Goal: Task Accomplishment & Management: Use online tool/utility

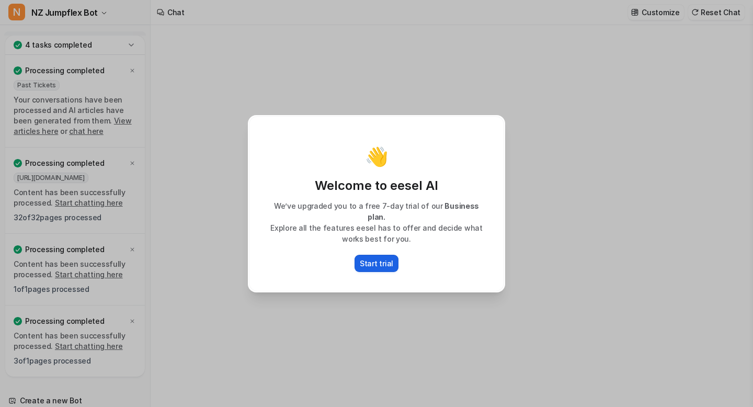
type textarea "**********"
click at [386, 258] on p "Start trial" at bounding box center [376, 263] width 33 height 11
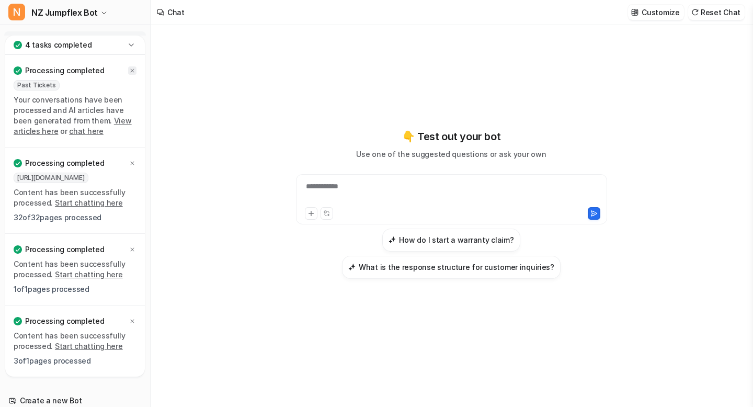
click at [133, 70] on icon at bounding box center [133, 71] width 4 height 4
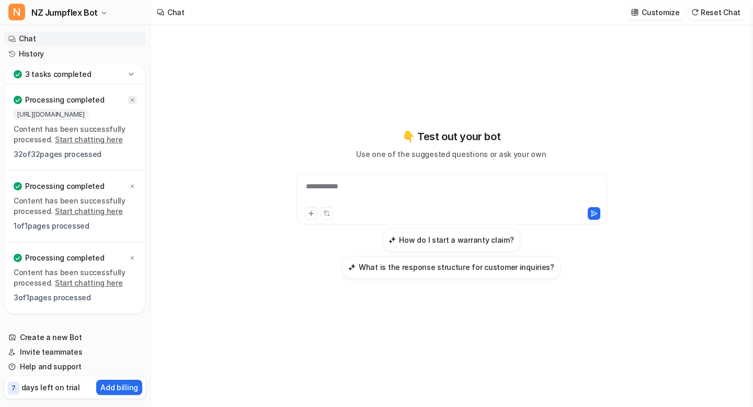
click at [133, 98] on icon at bounding box center [132, 100] width 6 height 6
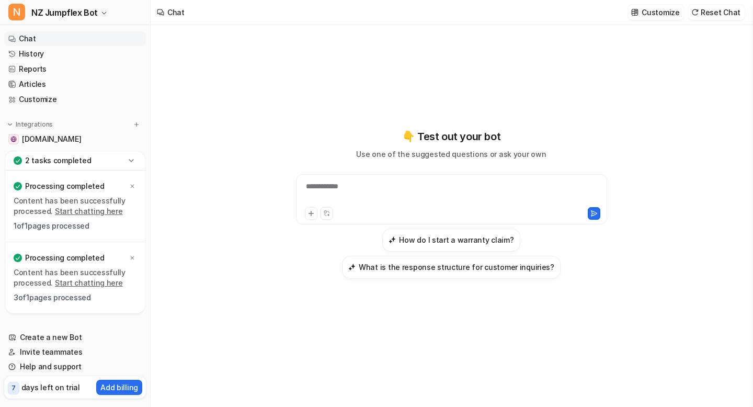
click at [132, 158] on icon at bounding box center [131, 160] width 10 height 10
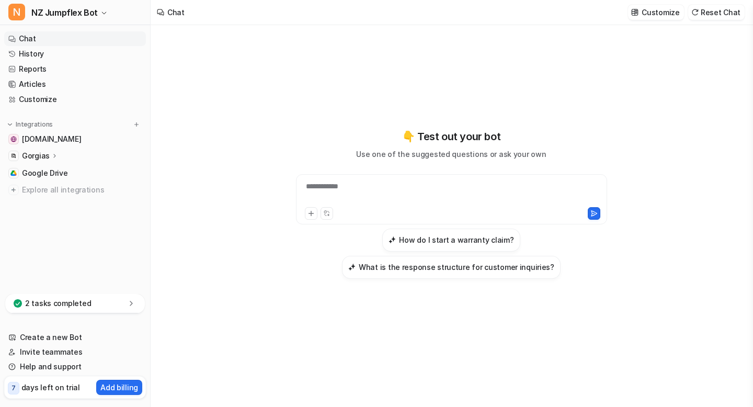
click at [38, 156] on p "Gorgias" at bounding box center [36, 156] width 28 height 10
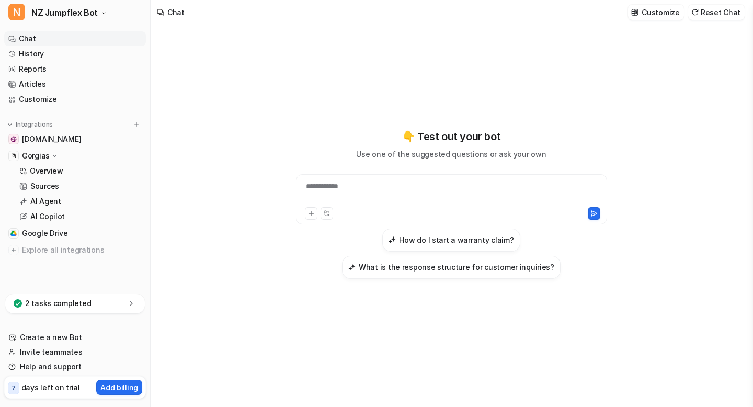
click at [52, 154] on icon at bounding box center [55, 155] width 8 height 7
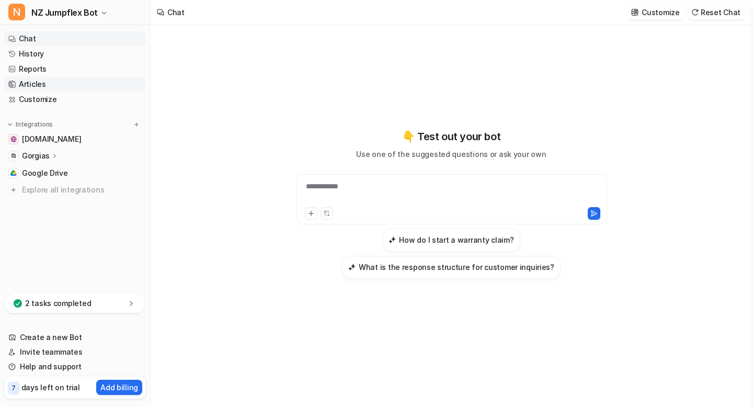
click at [35, 84] on link "Articles" at bounding box center [75, 84] width 142 height 15
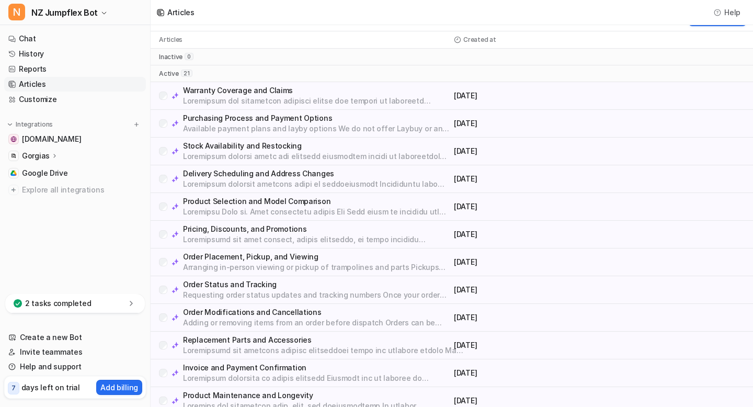
scroll to position [20, 0]
click at [20, 100] on link "Customize" at bounding box center [75, 99] width 142 height 15
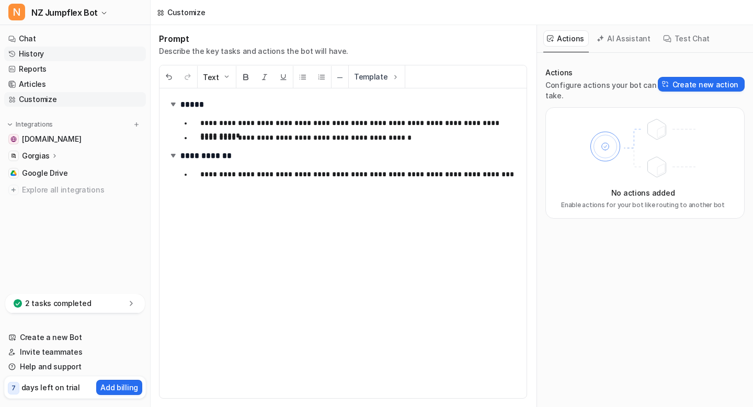
click at [37, 55] on link "History" at bounding box center [75, 54] width 142 height 15
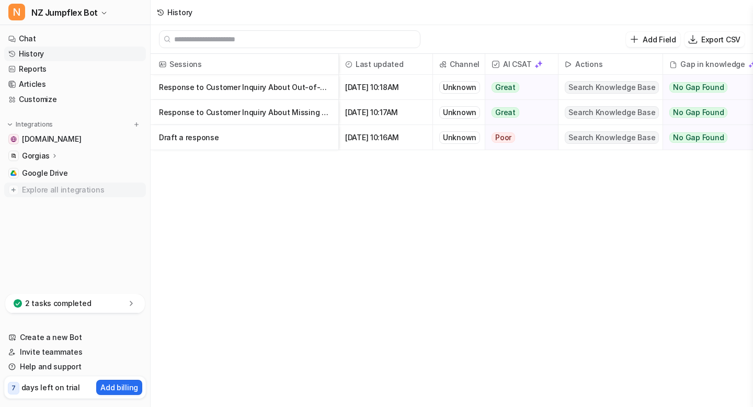
click at [65, 186] on span "Explore all integrations" at bounding box center [82, 189] width 120 height 17
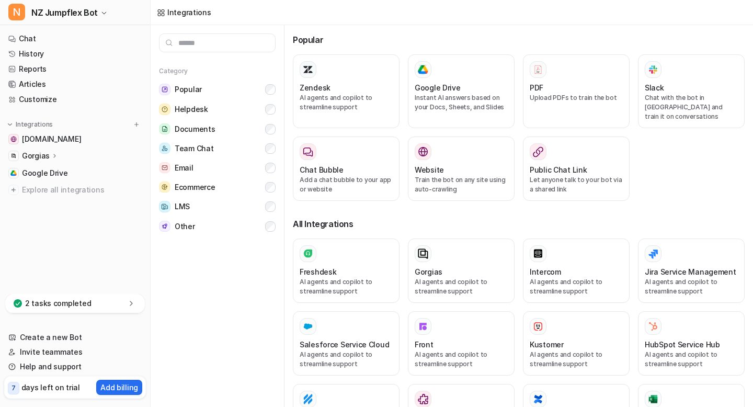
click at [241, 42] on input "text" at bounding box center [217, 42] width 117 height 19
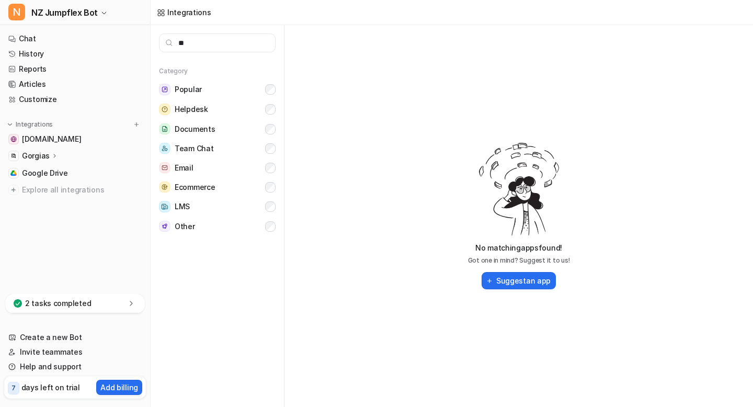
type input "*"
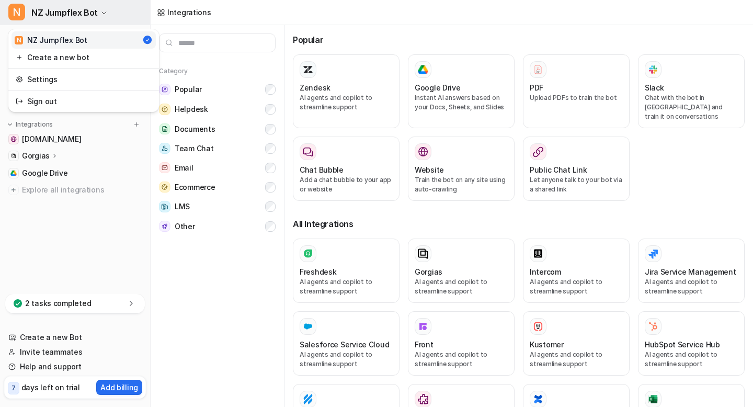
click at [101, 10] on icon "button" at bounding box center [104, 13] width 6 height 6
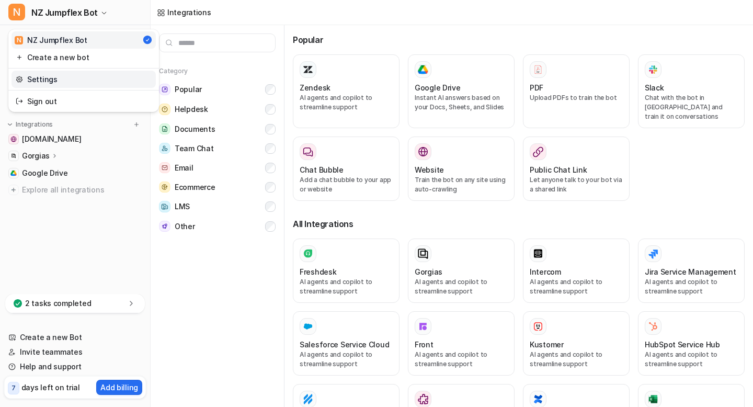
click at [70, 79] on link "Settings" at bounding box center [83, 79] width 144 height 17
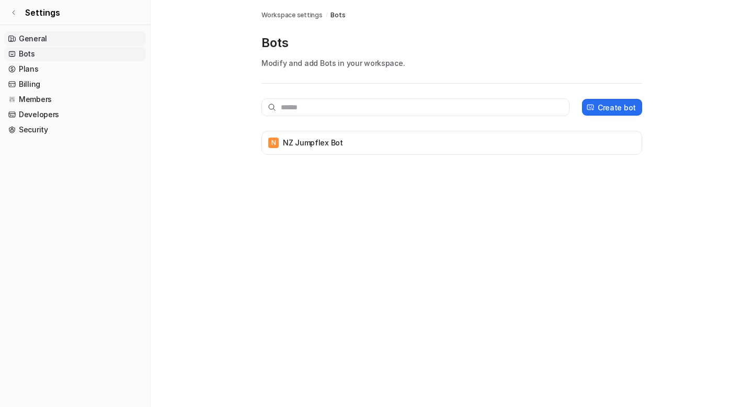
click at [57, 33] on link "General" at bounding box center [75, 38] width 142 height 15
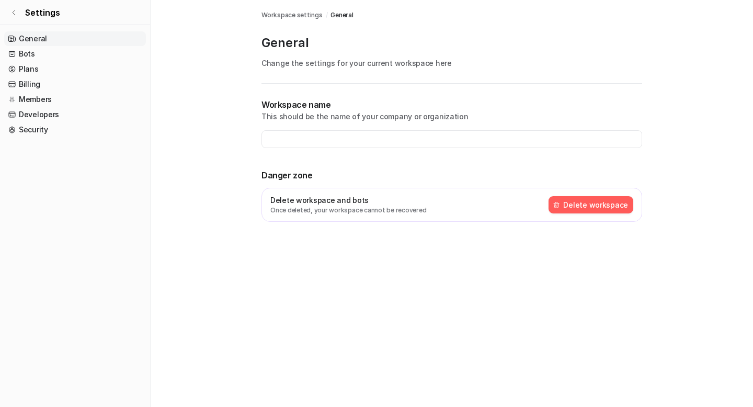
type input "**********"
click at [28, 9] on span "Settings" at bounding box center [42, 12] width 35 height 13
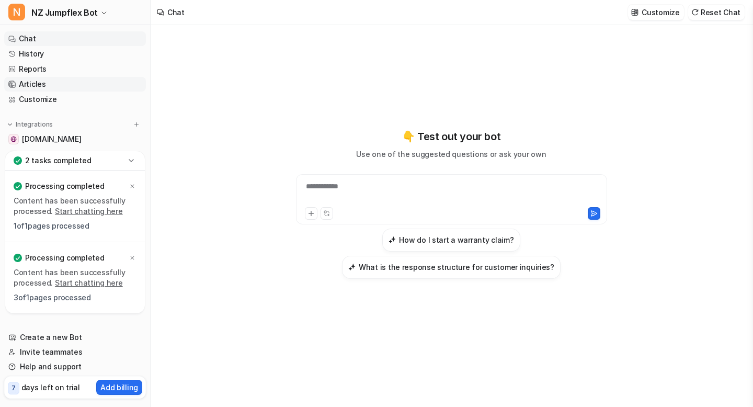
click at [21, 85] on link "Articles" at bounding box center [75, 84] width 142 height 15
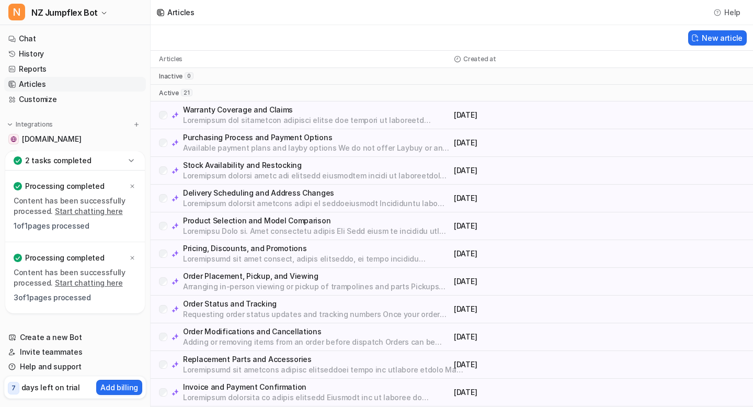
click at [267, 110] on p "Warranty Coverage and Claims" at bounding box center [316, 110] width 267 height 10
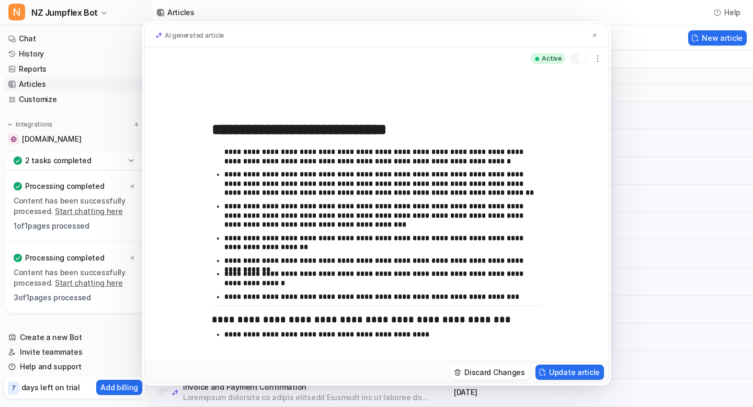
scroll to position [354, 0]
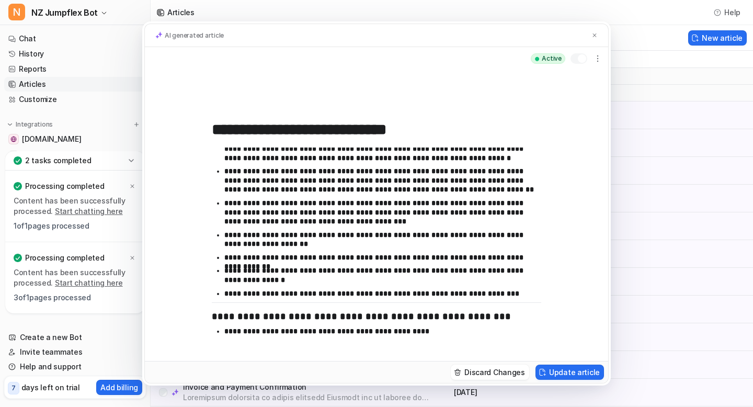
click at [663, 102] on div "**********" at bounding box center [376, 203] width 753 height 407
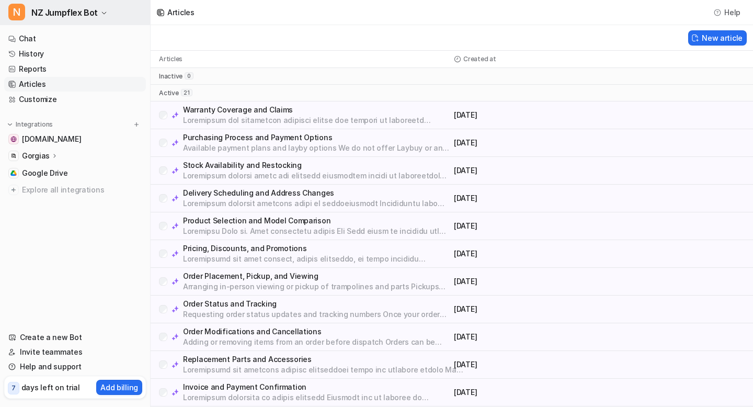
click at [95, 13] on span "NZ Jumpflex Bot" at bounding box center [64, 12] width 66 height 15
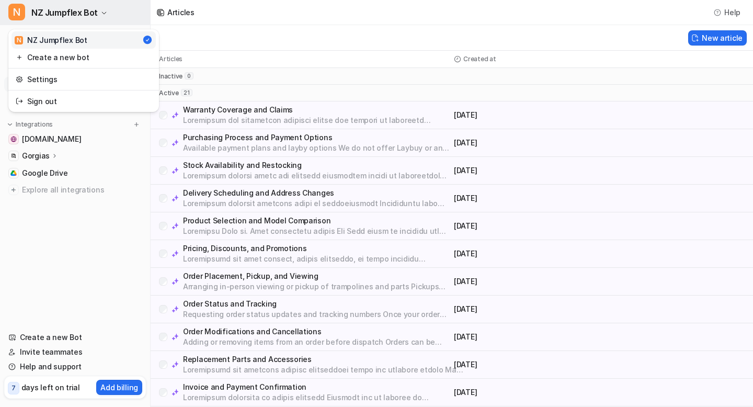
click at [95, 13] on span "NZ Jumpflex Bot" at bounding box center [64, 12] width 66 height 15
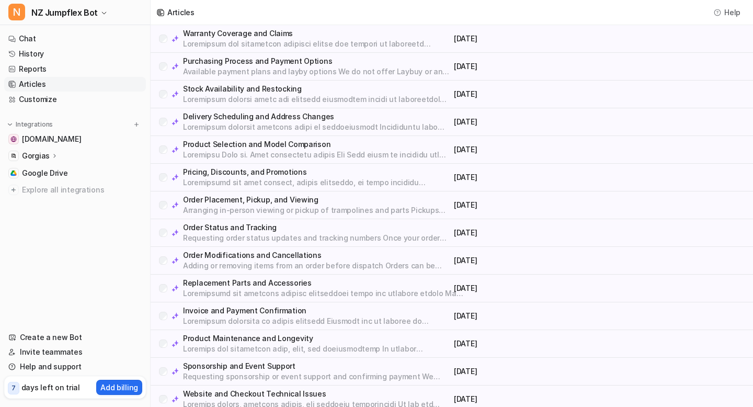
scroll to position [0, 0]
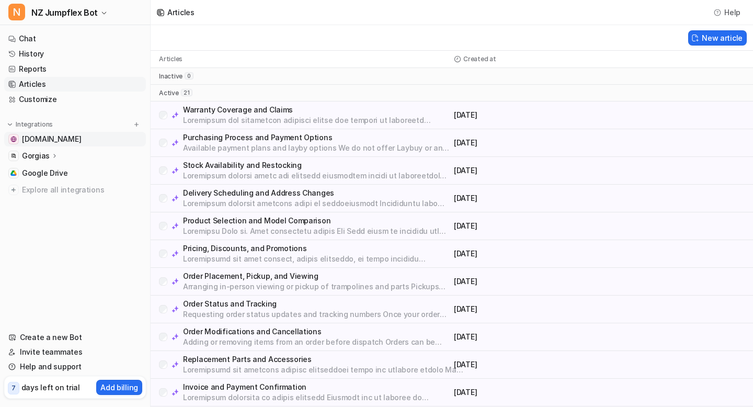
click at [68, 139] on span "[DOMAIN_NAME]" at bounding box center [51, 139] width 59 height 10
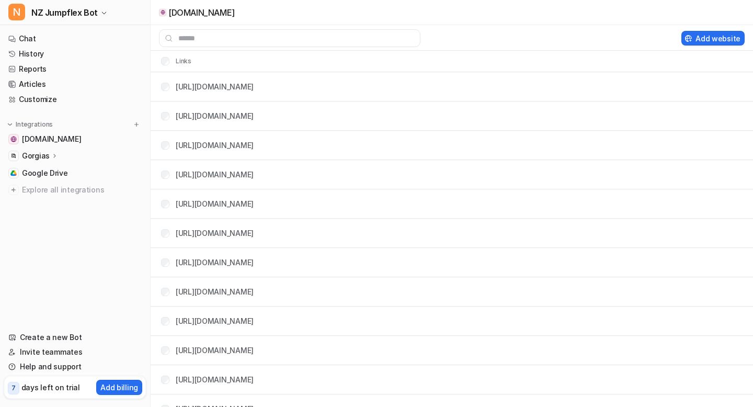
click at [34, 156] on p "Gorgias" at bounding box center [36, 156] width 28 height 10
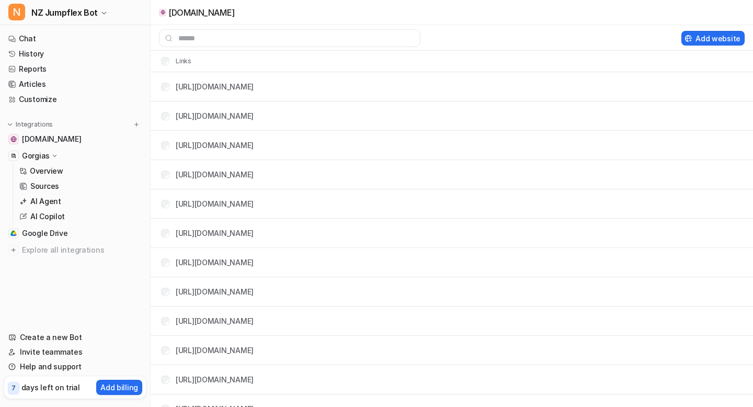
click at [53, 154] on icon at bounding box center [55, 155] width 8 height 7
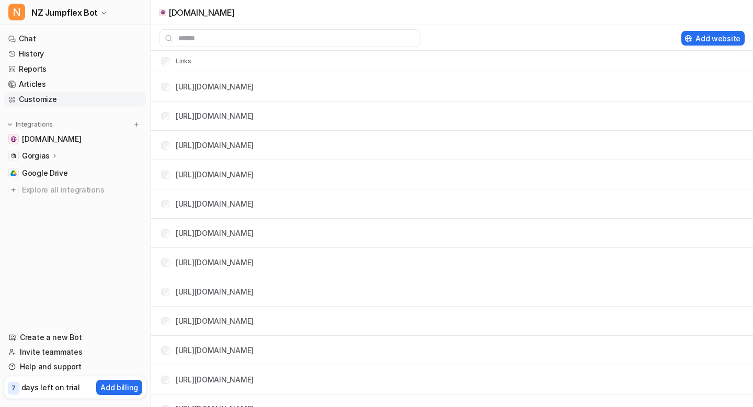
click at [51, 100] on link "Customize" at bounding box center [75, 99] width 142 height 15
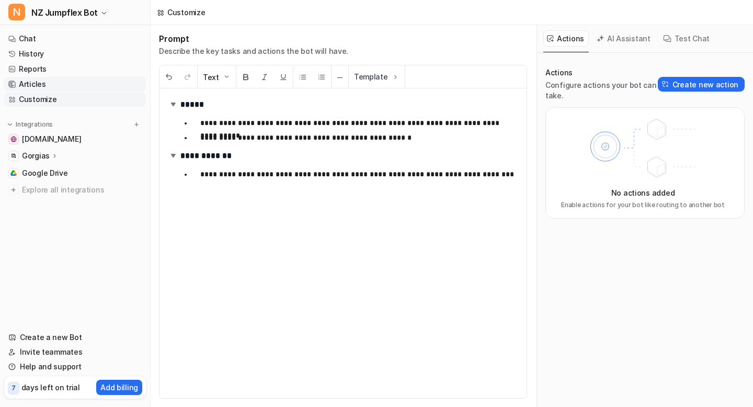
click at [42, 83] on link "Articles" at bounding box center [75, 84] width 142 height 15
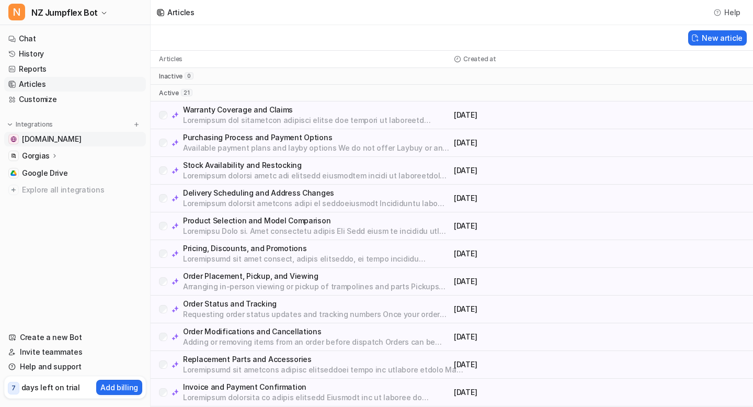
click at [74, 136] on span "[DOMAIN_NAME]" at bounding box center [51, 139] width 59 height 10
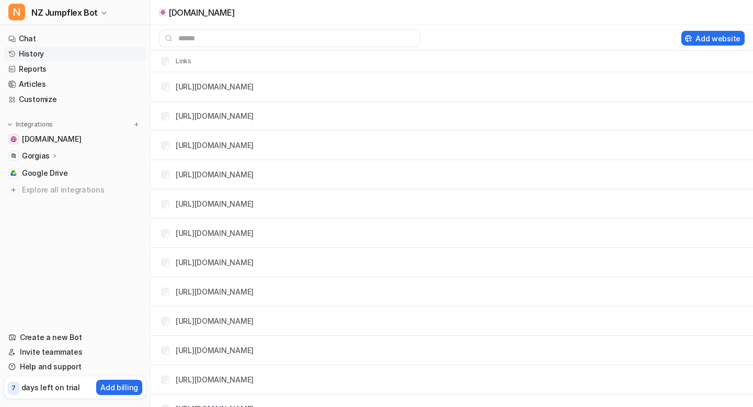
click at [34, 60] on link "History" at bounding box center [75, 54] width 142 height 15
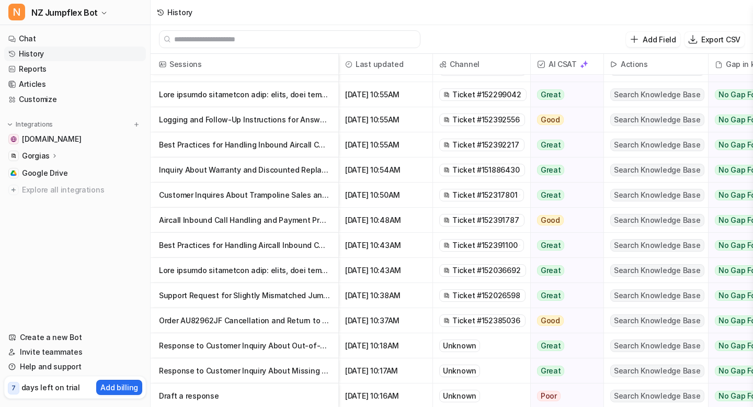
scroll to position [2, 0]
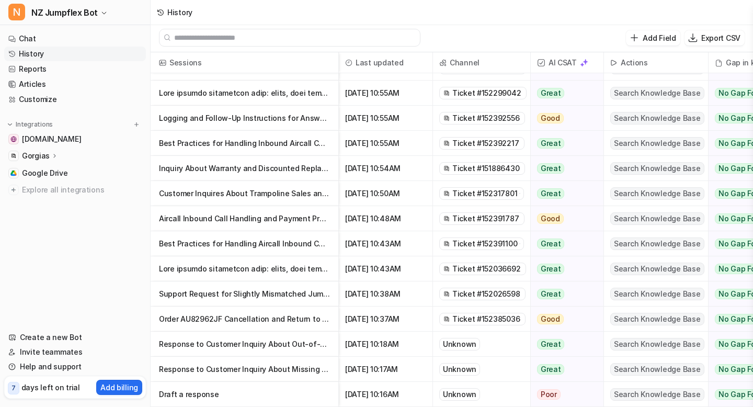
click at [492, 190] on span "Ticket #152317801" at bounding box center [484, 193] width 65 height 10
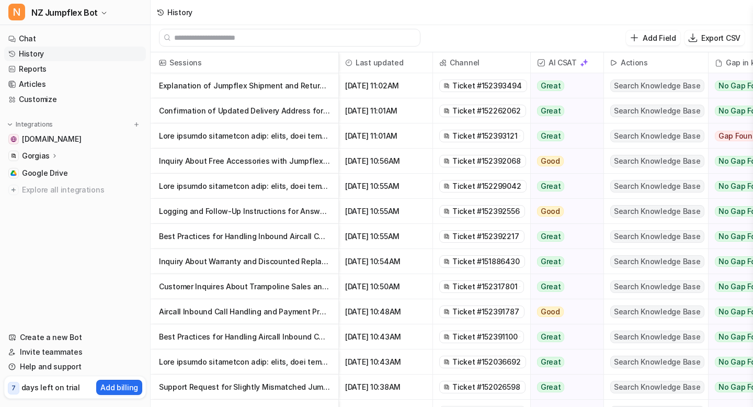
scroll to position [0, 0]
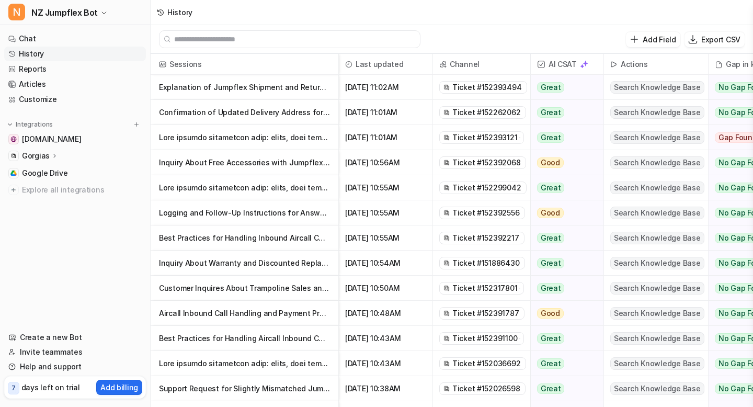
click at [496, 139] on span "Ticket #152393121" at bounding box center [484, 137] width 65 height 10
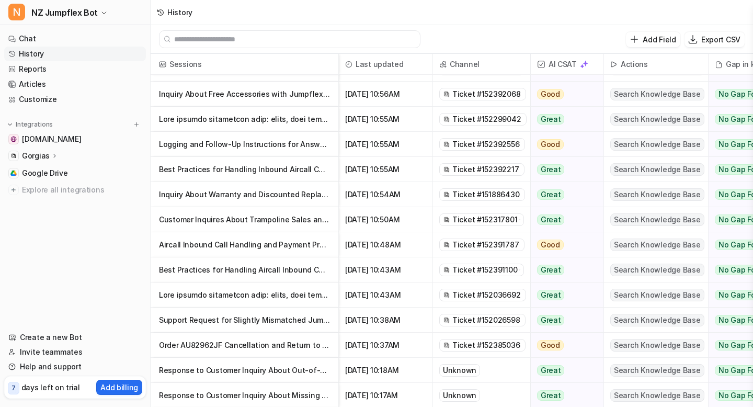
scroll to position [70, 0]
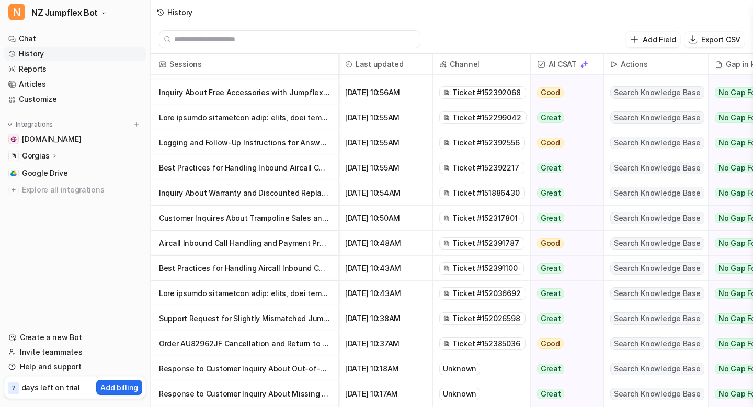
click at [510, 318] on span "Ticket #152026598" at bounding box center [485, 318] width 67 height 10
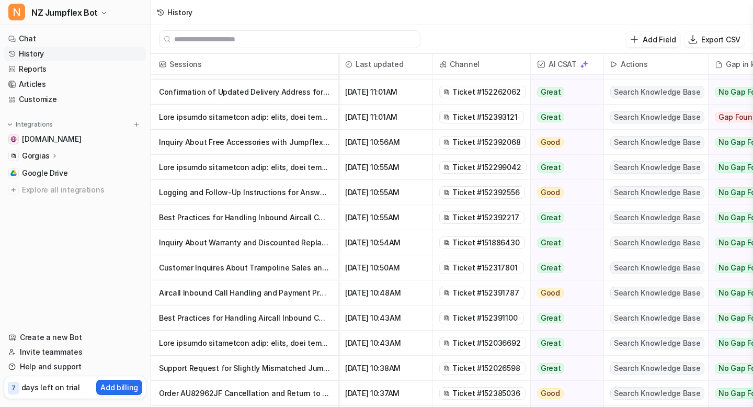
scroll to position [0, 0]
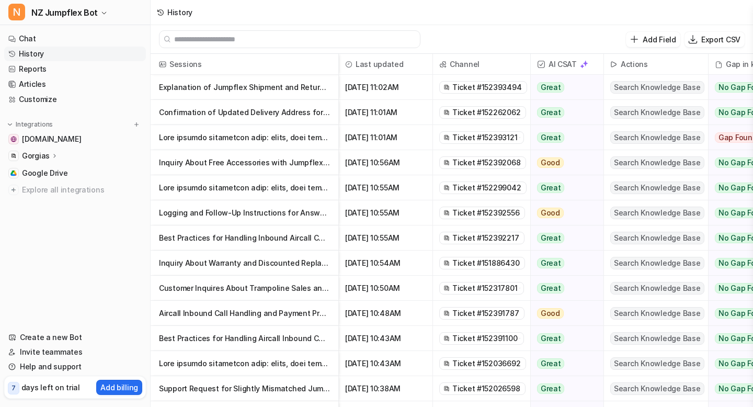
click at [484, 83] on span "Ticket #152393494" at bounding box center [486, 87] width 69 height 10
click at [485, 260] on span "Ticket #151886430" at bounding box center [485, 263] width 67 height 10
click at [280, 292] on p "Customer Inquires About Trampoline Sales and Loyalty Discounts" at bounding box center [244, 287] width 171 height 25
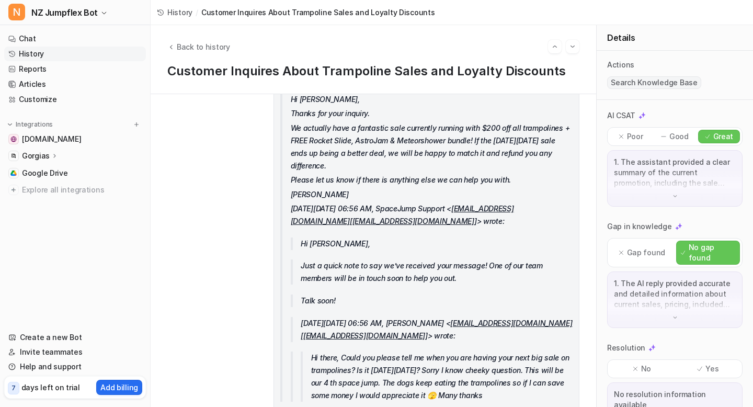
scroll to position [324, 0]
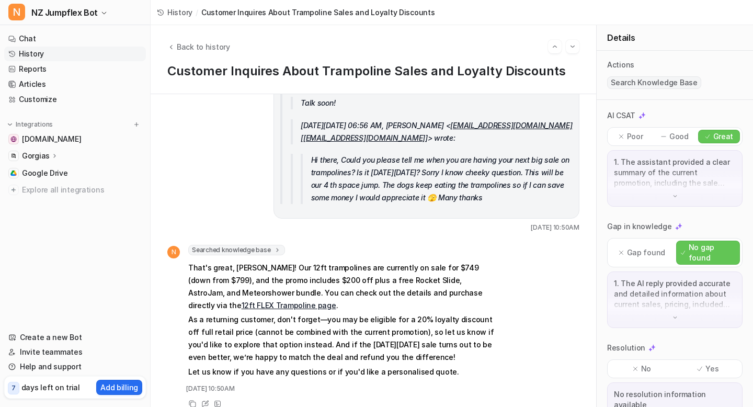
click at [231, 245] on span "Searched knowledge base" at bounding box center [236, 250] width 97 height 10
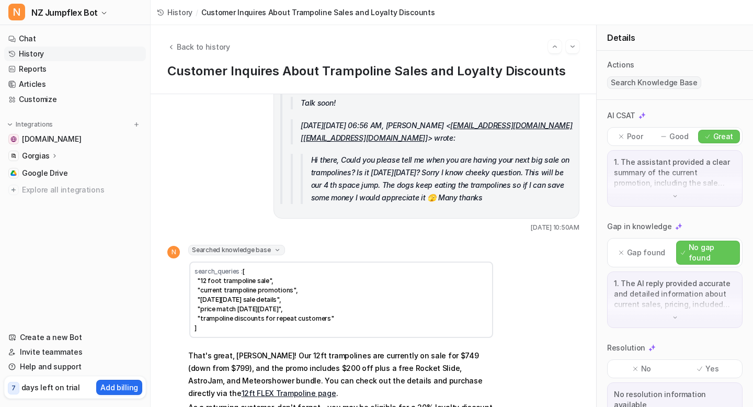
click at [231, 245] on span "Searched knowledge base" at bounding box center [236, 250] width 97 height 10
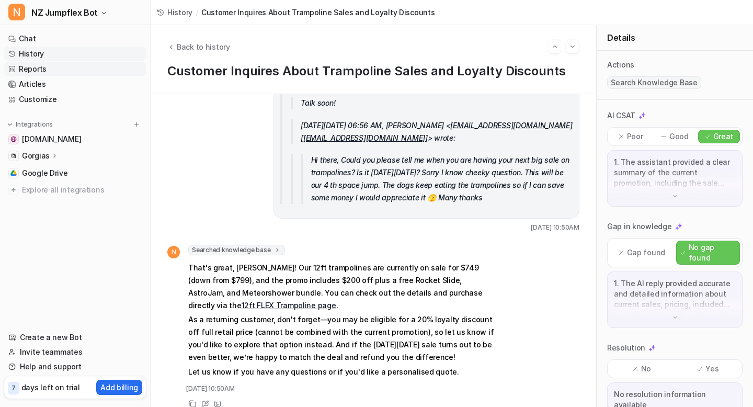
click at [45, 74] on link "Reports" at bounding box center [75, 69] width 142 height 15
click at [37, 68] on link "Reports" at bounding box center [75, 69] width 142 height 15
click at [34, 77] on link "Articles" at bounding box center [75, 84] width 142 height 15
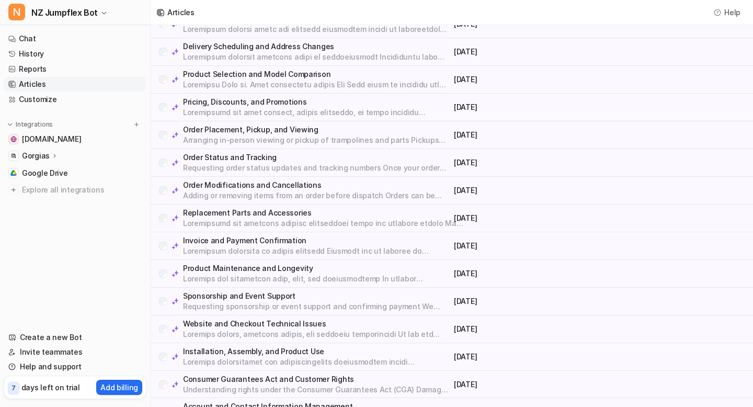
scroll to position [276, 0]
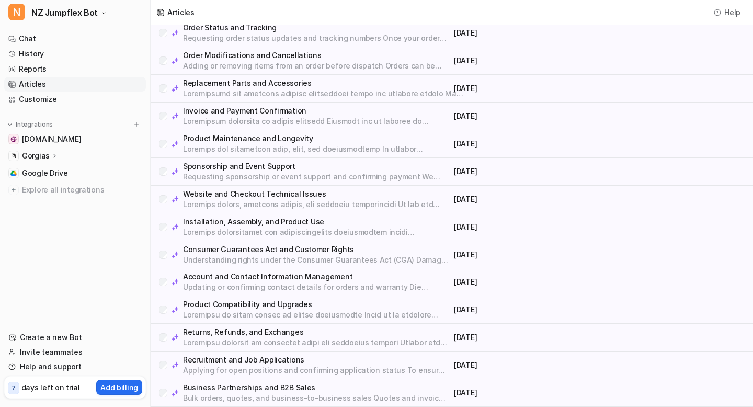
click at [226, 342] on p at bounding box center [316, 342] width 267 height 10
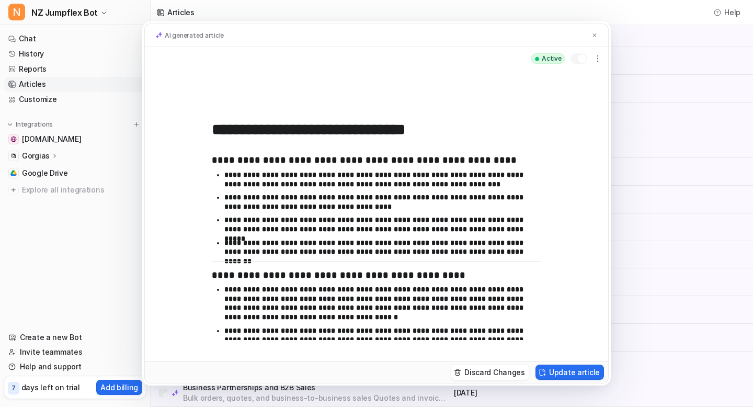
scroll to position [51, 0]
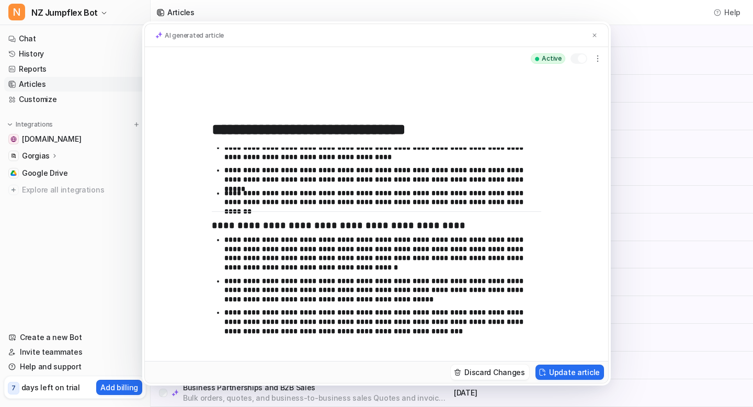
click at [78, 241] on div "**********" at bounding box center [376, 203] width 753 height 407
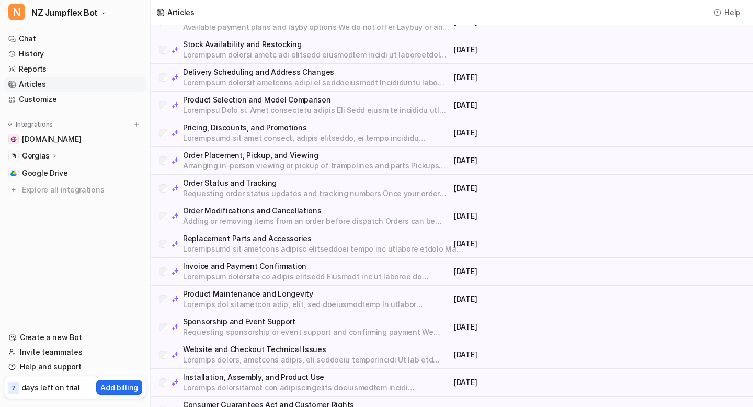
scroll to position [0, 0]
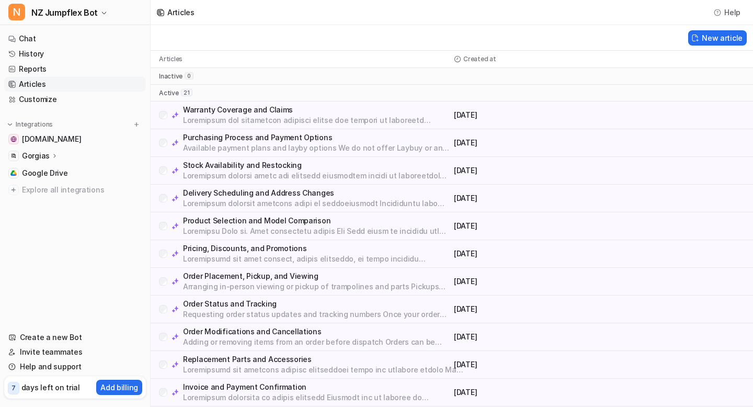
click at [42, 156] on p "Gorgias" at bounding box center [36, 156] width 28 height 10
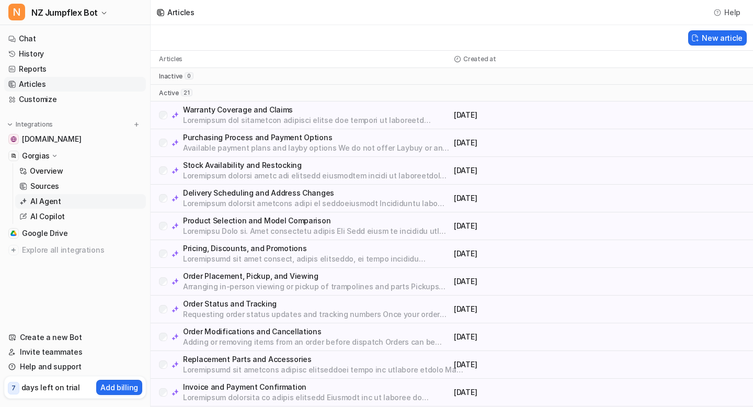
click at [47, 202] on p "AI Agent" at bounding box center [45, 201] width 31 height 10
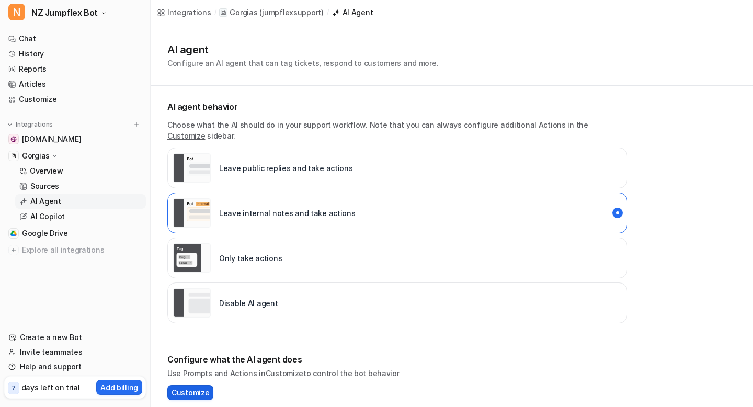
click at [195, 387] on span "Customize" at bounding box center [190, 392] width 38 height 11
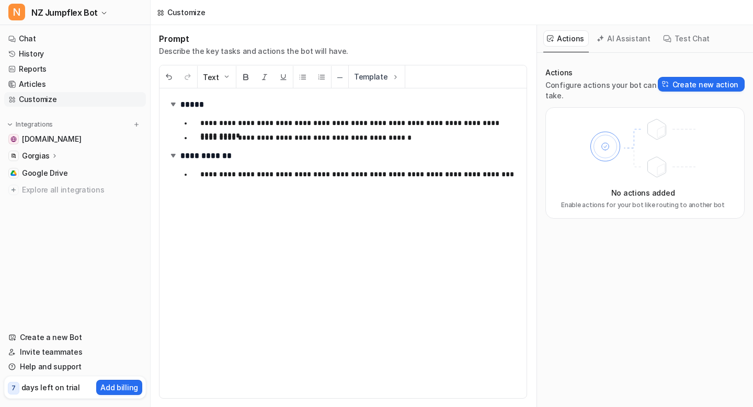
click at [210, 156] on h2 "**********" at bounding box center [343, 156] width 350 height 16
click at [226, 126] on p "**********" at bounding box center [359, 123] width 318 height 13
click at [244, 135] on p "**********" at bounding box center [359, 137] width 318 height 13
click at [403, 137] on p "**********" at bounding box center [359, 137] width 318 height 13
click at [160, 15] on icon at bounding box center [160, 12] width 7 height 7
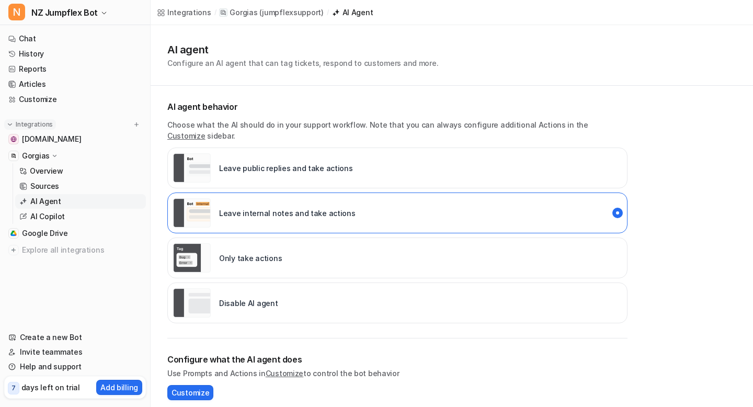
click at [42, 120] on p "Integrations" at bounding box center [34, 124] width 37 height 8
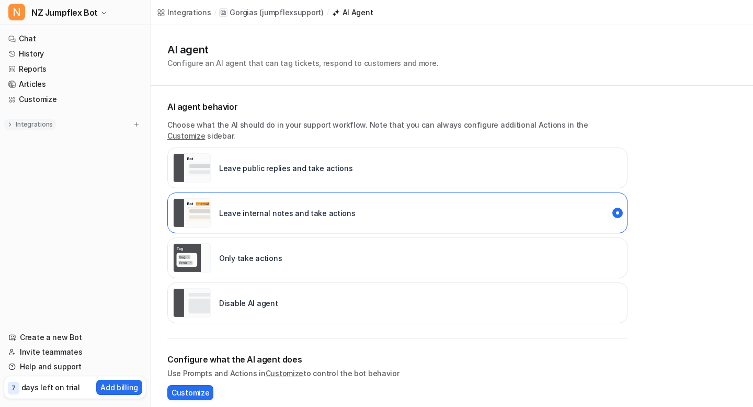
click at [42, 120] on p "Integrations" at bounding box center [34, 124] width 37 height 8
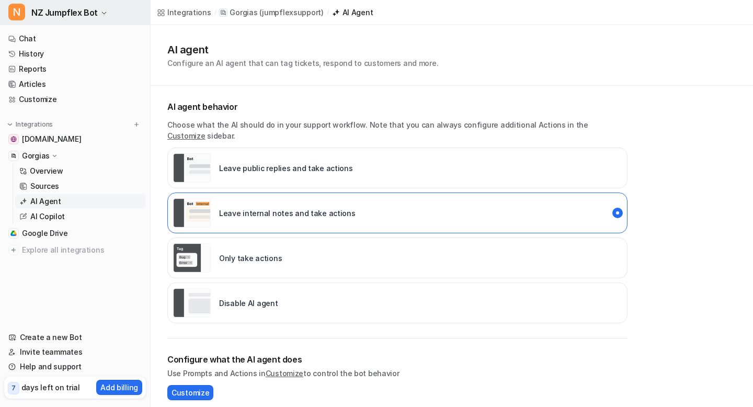
click at [83, 14] on span "NZ Jumpflex Bot" at bounding box center [64, 12] width 66 height 15
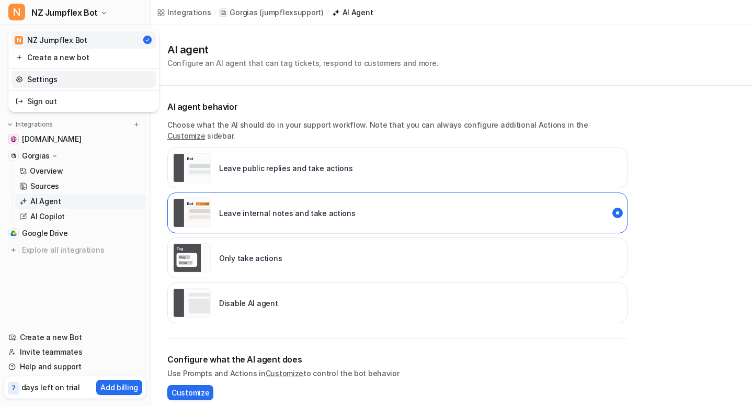
click at [76, 74] on link "Settings" at bounding box center [83, 79] width 144 height 17
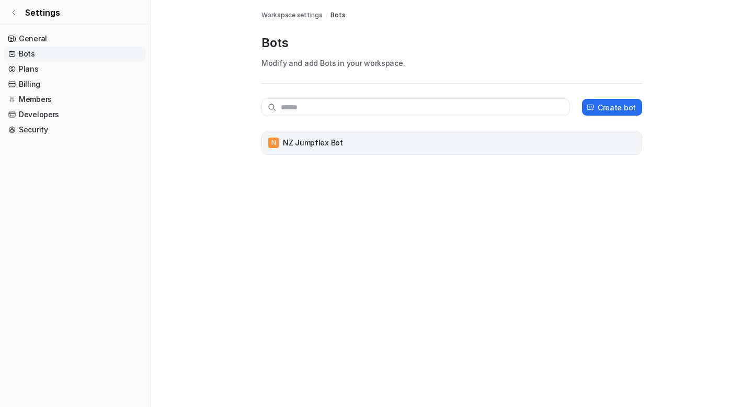
click at [295, 143] on p "NZ Jumpflex Bot" at bounding box center [313, 142] width 60 height 10
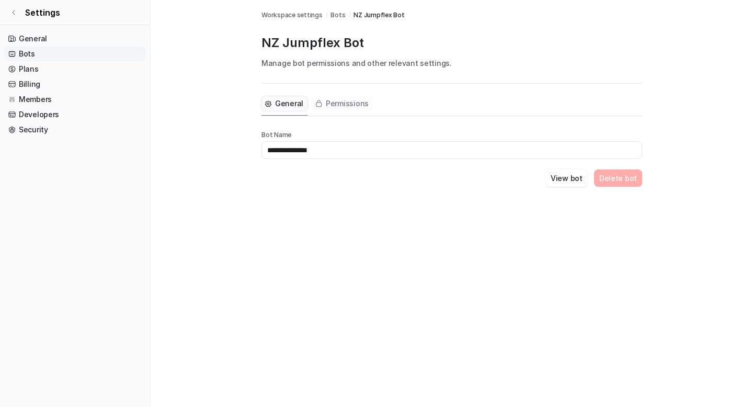
click at [344, 98] on span "Permissions" at bounding box center [347, 103] width 43 height 10
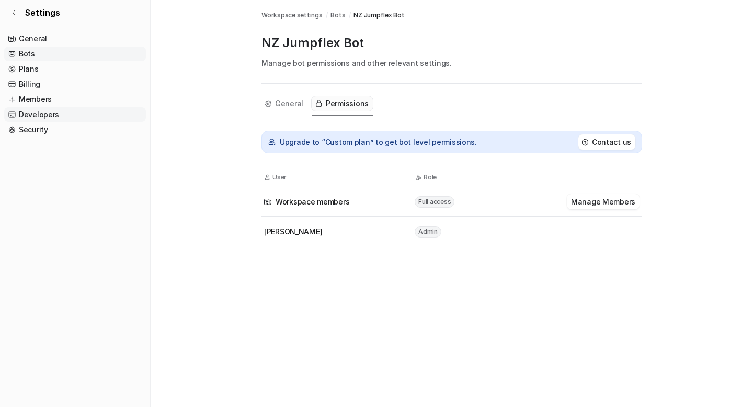
click at [28, 115] on link "Developers" at bounding box center [75, 114] width 142 height 15
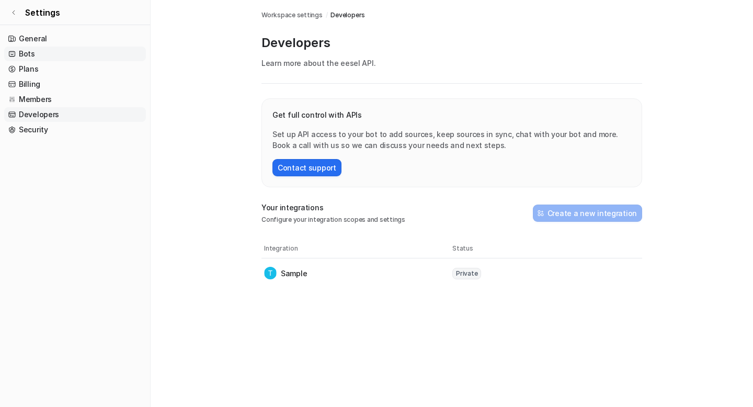
click at [25, 52] on link "Bots" at bounding box center [75, 54] width 142 height 15
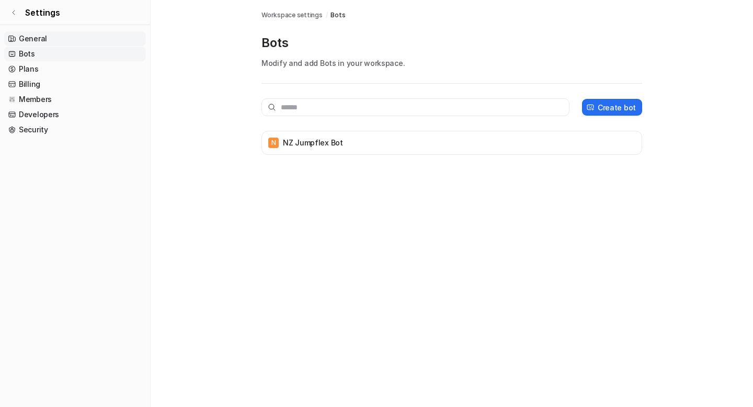
click at [24, 41] on link "General" at bounding box center [75, 38] width 142 height 15
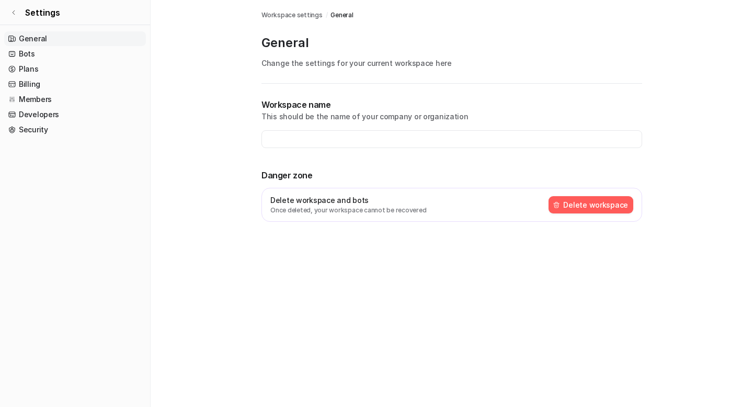
type input "**********"
click at [16, 11] on icon at bounding box center [13, 12] width 6 height 6
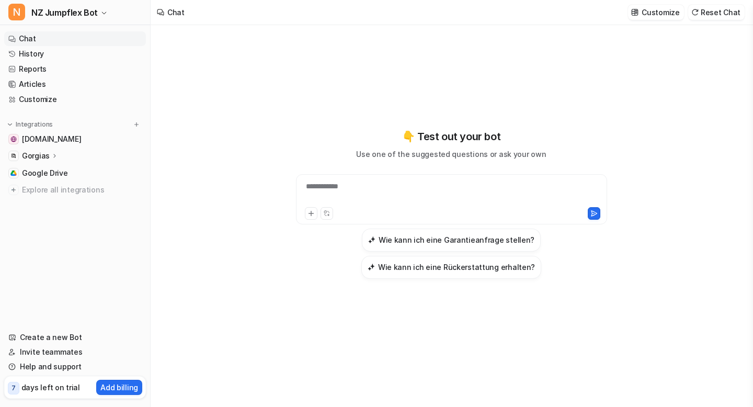
click at [40, 152] on p "Gorgias" at bounding box center [36, 156] width 28 height 10
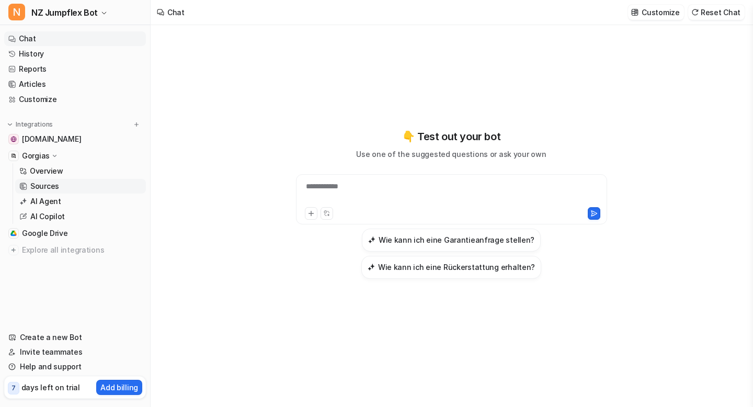
click at [48, 183] on p "Sources" at bounding box center [44, 186] width 29 height 10
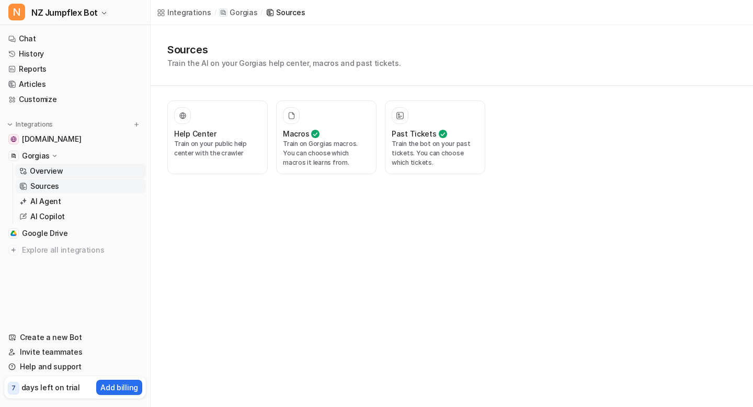
click at [66, 169] on link "Overview" at bounding box center [80, 171] width 131 height 15
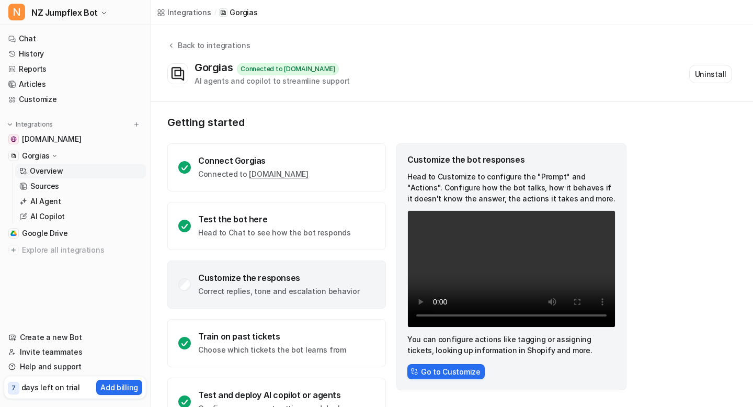
click at [66, 169] on link "Overview" at bounding box center [80, 171] width 131 height 15
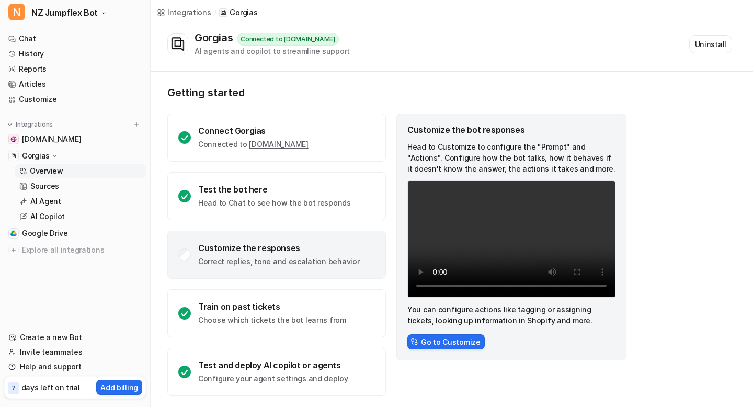
scroll to position [33, 0]
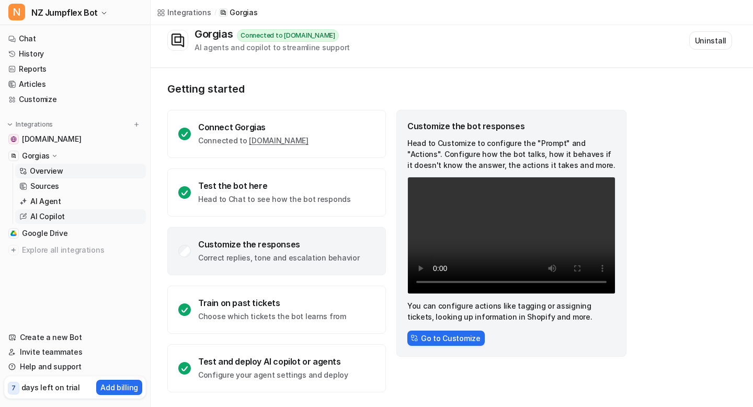
click at [50, 217] on p "AI Copilot" at bounding box center [47, 216] width 34 height 10
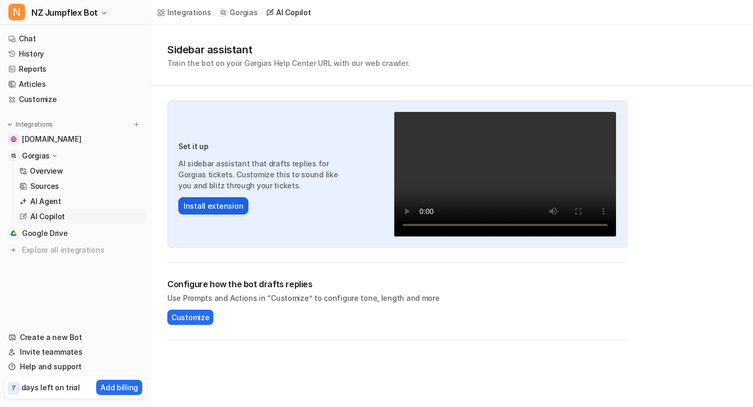
click at [210, 206] on button "Install extension" at bounding box center [213, 205] width 70 height 17
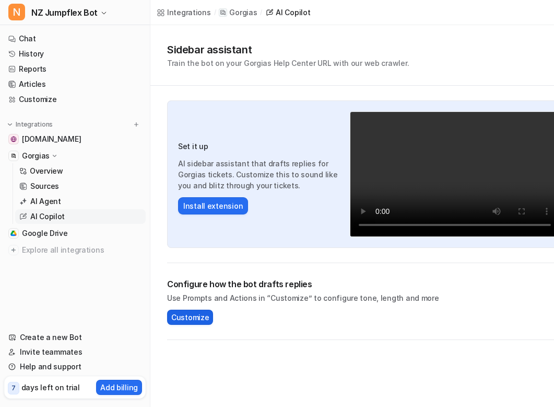
click at [198, 318] on span "Customize" at bounding box center [190, 316] width 38 height 11
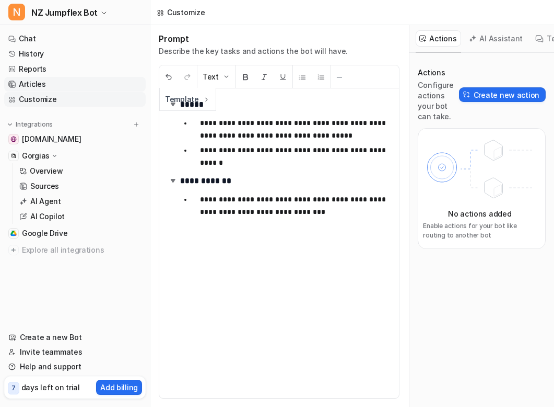
click at [45, 85] on link "Articles" at bounding box center [75, 84] width 142 height 15
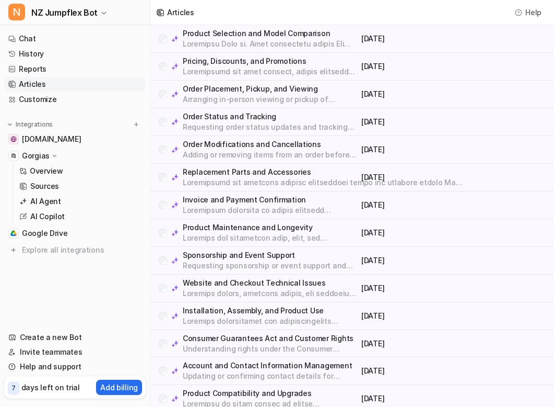
scroll to position [276, 0]
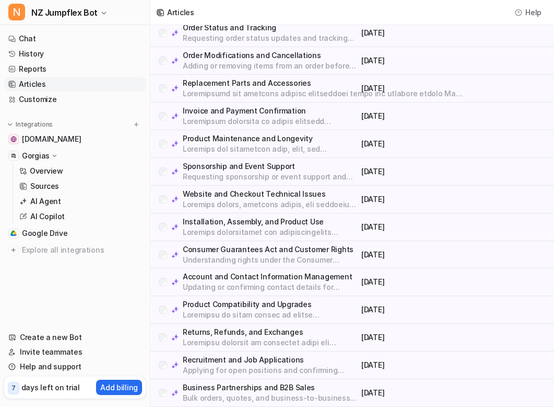
click at [222, 282] on p "Updating or confirming contact details for orders and warranty Die Angabe einer…" at bounding box center [270, 287] width 175 height 10
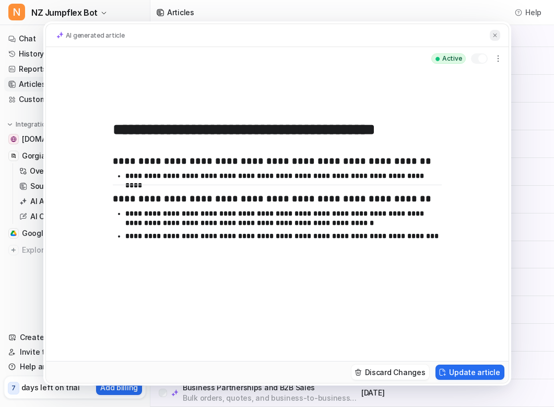
click at [491, 33] on button at bounding box center [495, 35] width 10 height 11
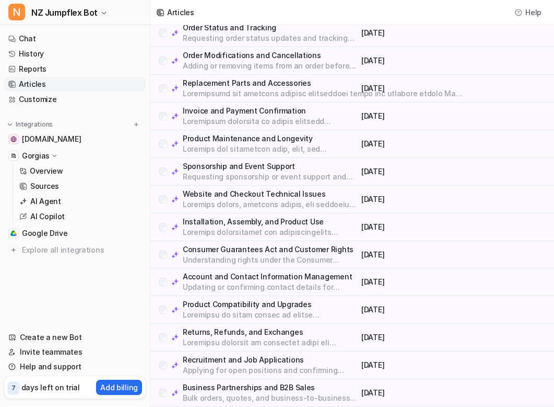
click at [267, 397] on p "Bulk orders, quotes, and business-to-business sales Quotes and invoices do not …" at bounding box center [270, 397] width 175 height 10
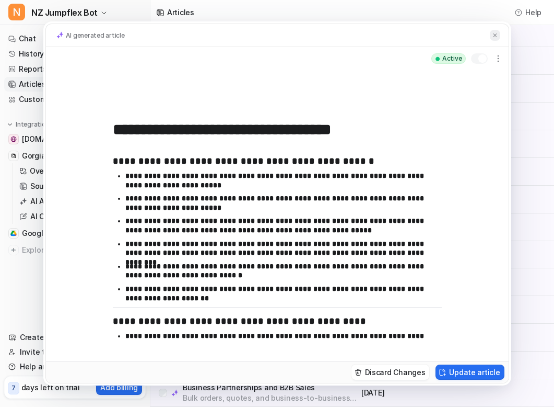
click at [495, 36] on img at bounding box center [495, 35] width 6 height 7
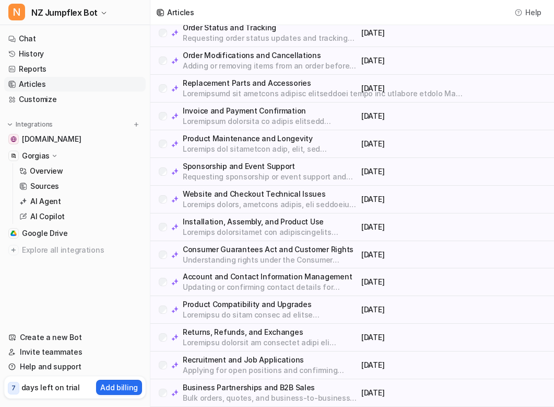
click at [248, 309] on p at bounding box center [270, 314] width 175 height 10
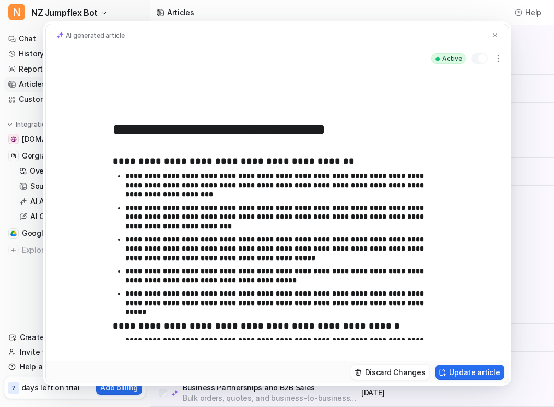
scroll to position [19, 0]
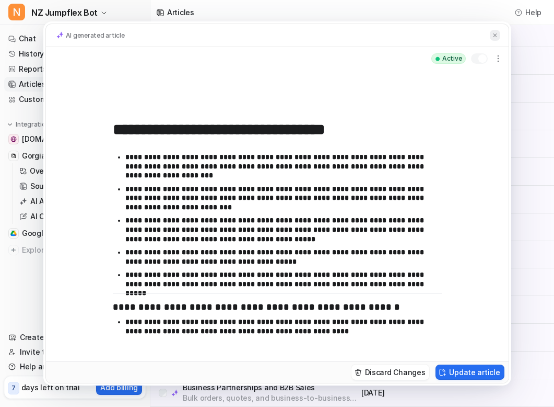
click at [496, 32] on img at bounding box center [495, 35] width 6 height 7
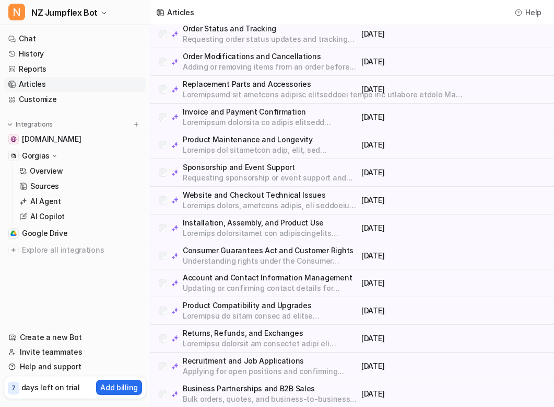
scroll to position [276, 0]
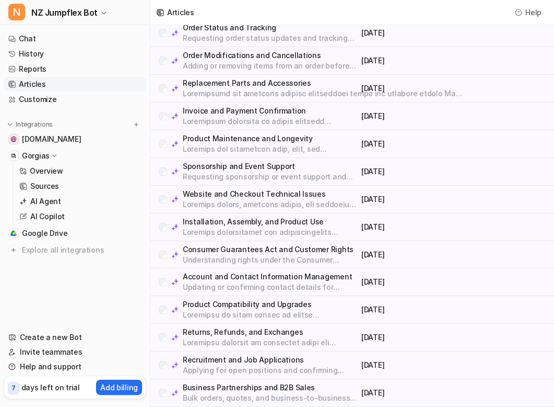
click at [240, 332] on p "Returns, Refunds, and Exchanges" at bounding box center [270, 332] width 175 height 10
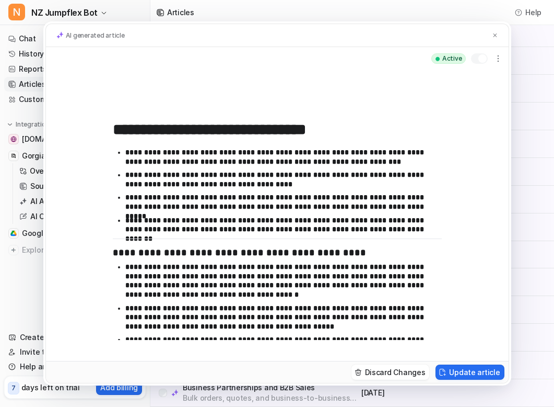
scroll to position [25, 0]
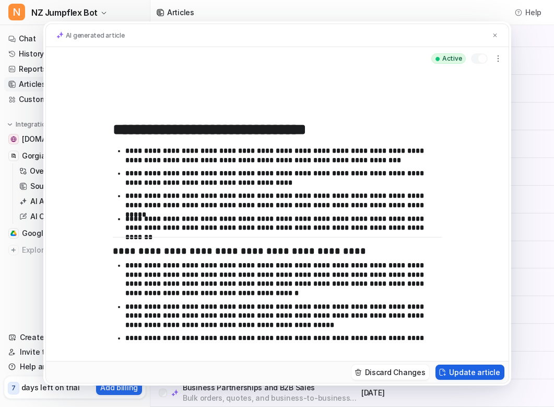
click at [461, 371] on button "Update article" at bounding box center [470, 371] width 68 height 15
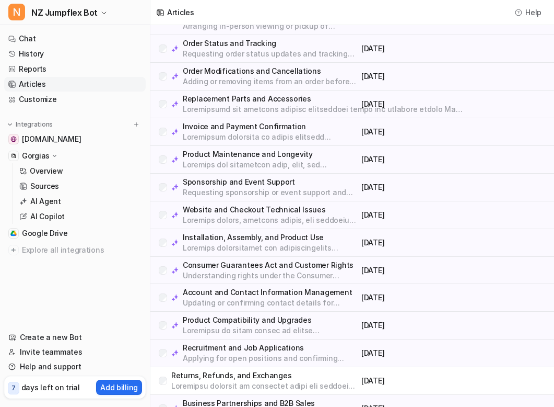
scroll to position [276, 0]
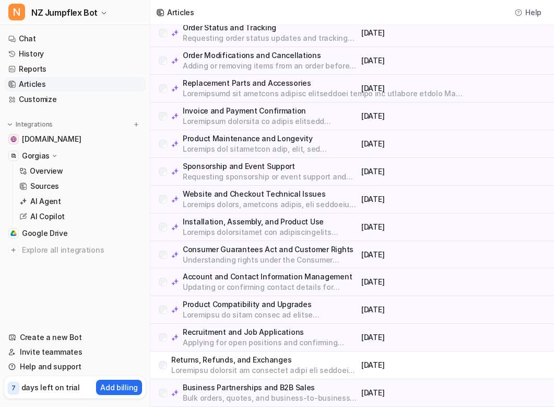
click at [236, 361] on p "Returns, Refunds, and Exchanges" at bounding box center [264, 359] width 186 height 10
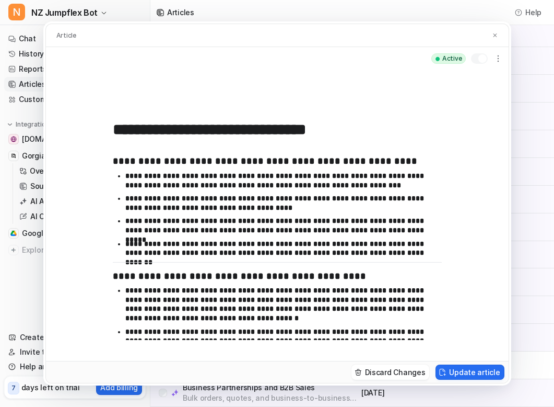
scroll to position [51, 0]
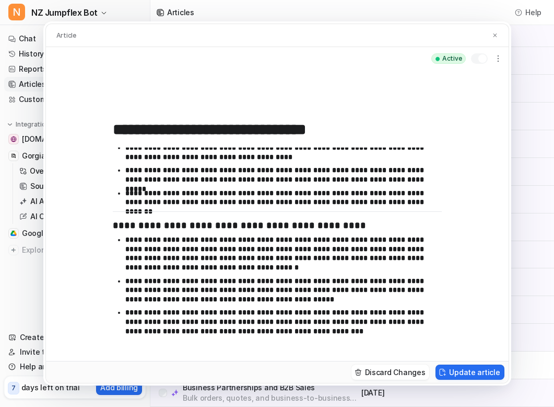
click at [300, 292] on p "**********" at bounding box center [283, 290] width 317 height 28
click at [299, 259] on p "**********" at bounding box center [283, 253] width 317 height 37
click at [379, 136] on input "**********" at bounding box center [277, 129] width 329 height 19
click at [299, 258] on p "**********" at bounding box center [283, 253] width 317 height 37
click at [469, 372] on button "Update article" at bounding box center [470, 371] width 68 height 15
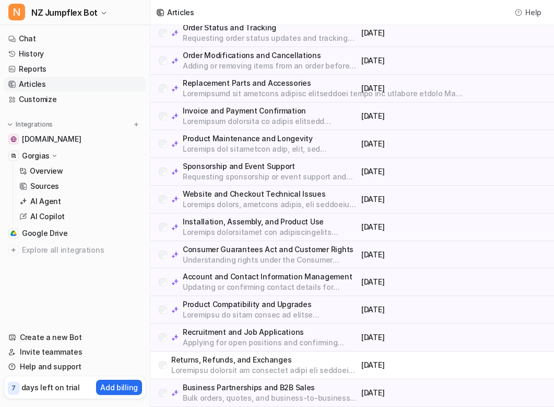
click at [258, 333] on p "Recruitment and Job Applications" at bounding box center [270, 332] width 175 height 10
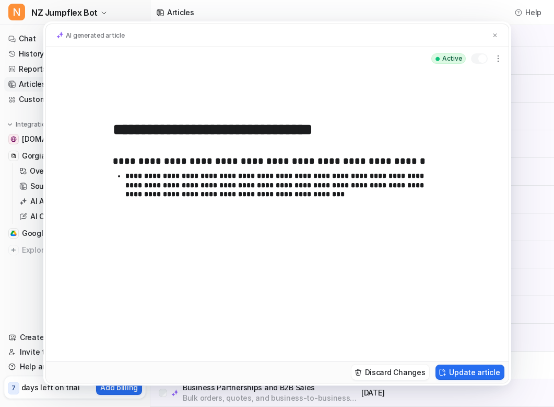
click at [489, 37] on div "AI generated article" at bounding box center [277, 36] width 463 height 24
click at [492, 35] on img at bounding box center [495, 35] width 6 height 7
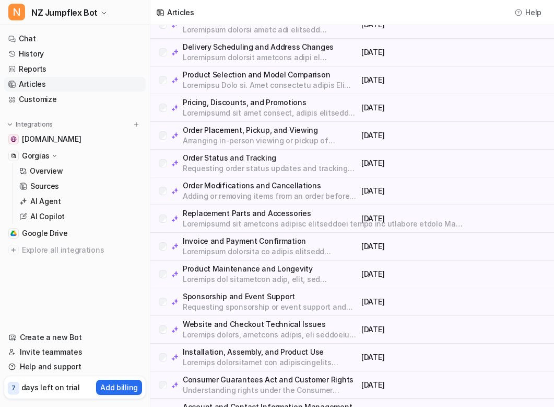
scroll to position [143, 0]
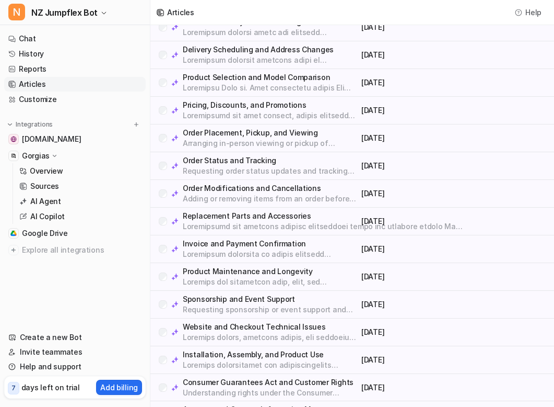
click at [241, 360] on p at bounding box center [270, 365] width 175 height 10
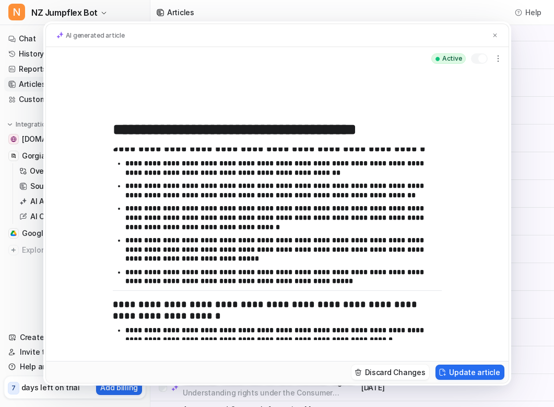
scroll to position [0, 0]
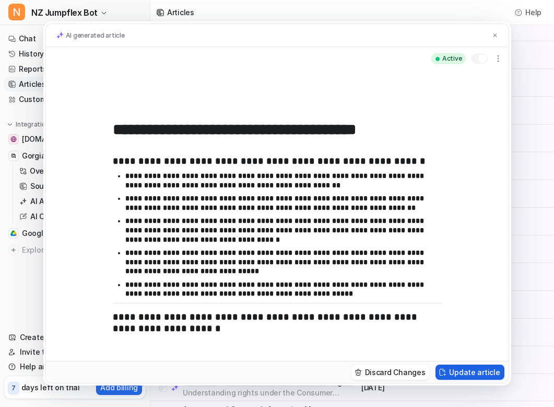
click at [457, 369] on button "Update article" at bounding box center [470, 371] width 68 height 15
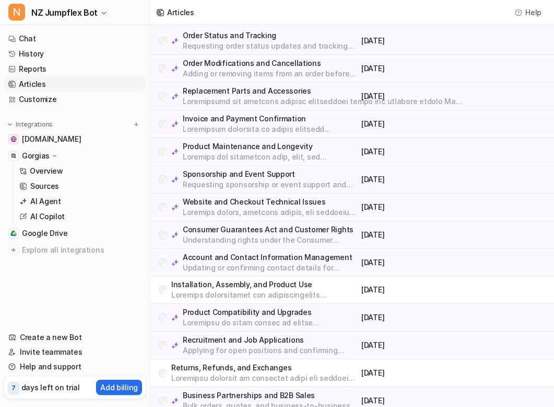
scroll to position [276, 0]
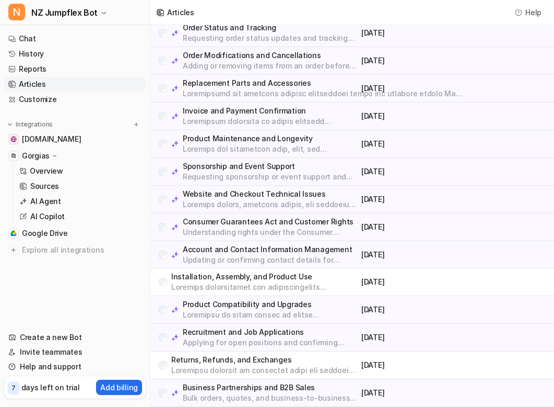
click at [256, 273] on p "Installation, Assembly, and Product Use" at bounding box center [264, 276] width 186 height 10
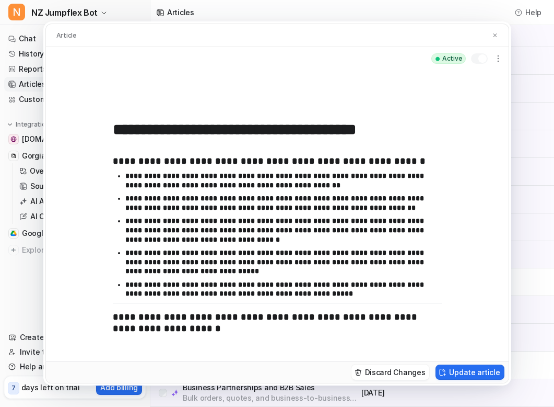
click at [303, 186] on p "**********" at bounding box center [283, 180] width 317 height 18
drag, startPoint x: 354, startPoint y: 208, endPoint x: 247, endPoint y: 206, distance: 107.1
click at [247, 206] on p "**********" at bounding box center [283, 203] width 317 height 18
click at [178, 238] on p "**********" at bounding box center [283, 230] width 317 height 28
click at [361, 220] on p "**********" at bounding box center [283, 230] width 317 height 28
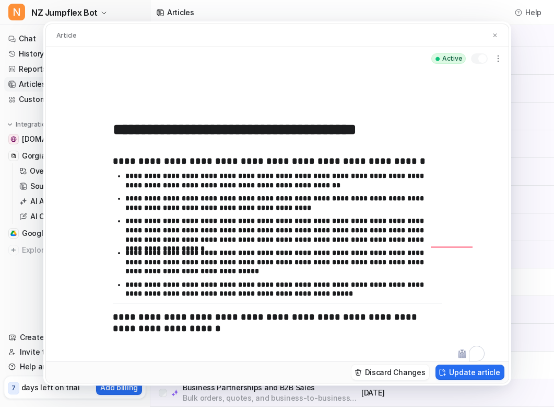
click at [250, 228] on p "**********" at bounding box center [283, 230] width 317 height 28
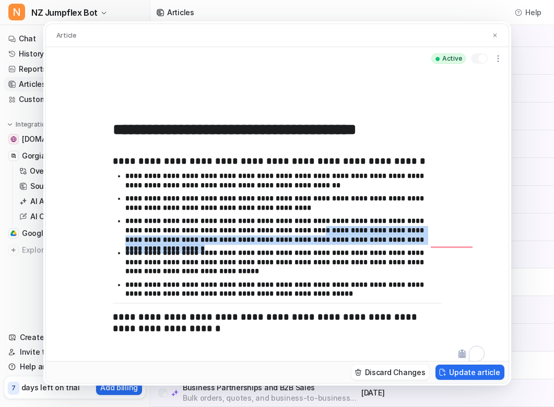
drag, startPoint x: 250, startPoint y: 228, endPoint x: 407, endPoint y: 241, distance: 157.3
click at [407, 241] on p "**********" at bounding box center [283, 230] width 317 height 28
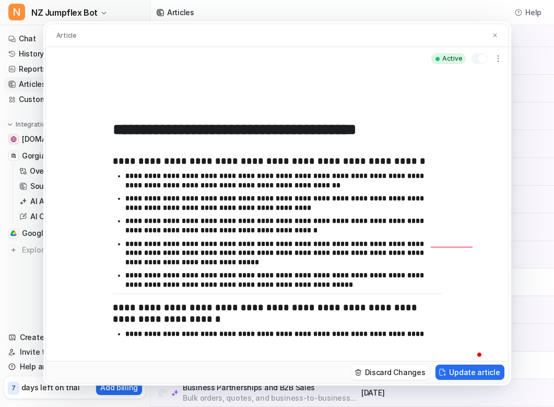
click at [348, 259] on p "**********" at bounding box center [283, 253] width 317 height 28
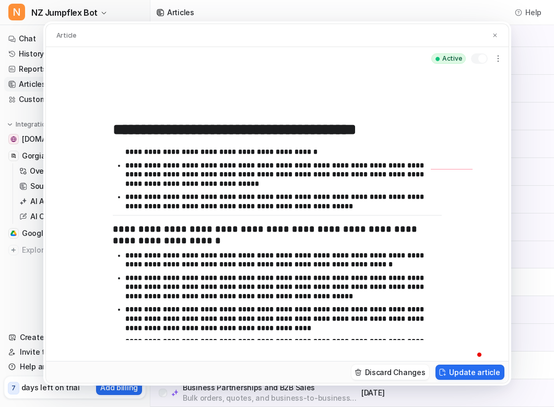
scroll to position [0, 0]
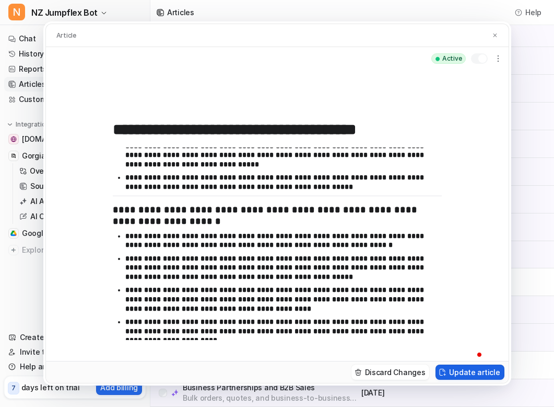
click at [456, 374] on button "Update article" at bounding box center [470, 371] width 68 height 15
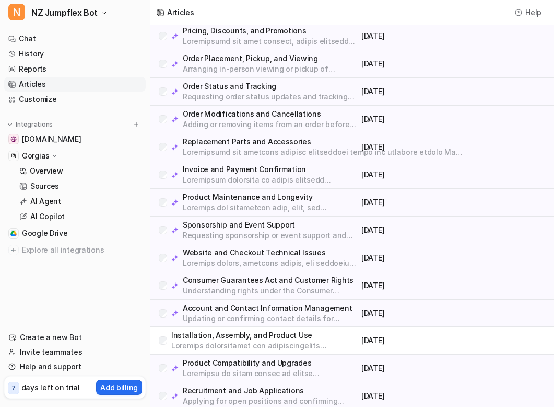
click at [206, 232] on p "Requesting sponsorship or event support and confirming payment We would be happ…" at bounding box center [270, 235] width 175 height 10
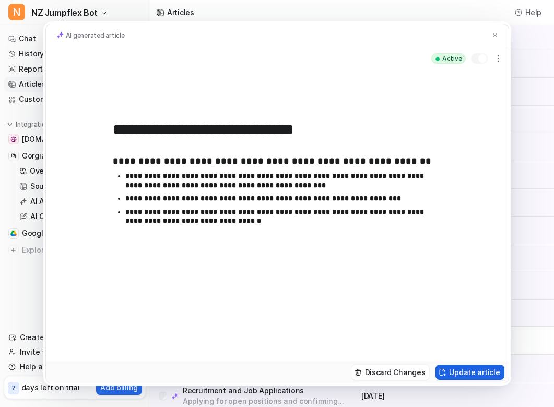
click at [473, 374] on button "Update article" at bounding box center [470, 371] width 68 height 15
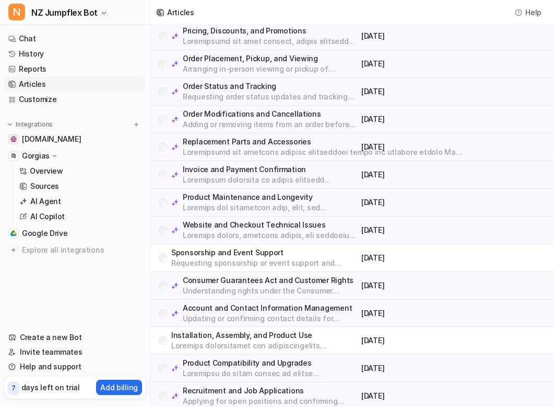
click at [223, 260] on p "Requesting sponsorship or event support and confirming payment We would be happ…" at bounding box center [264, 263] width 186 height 10
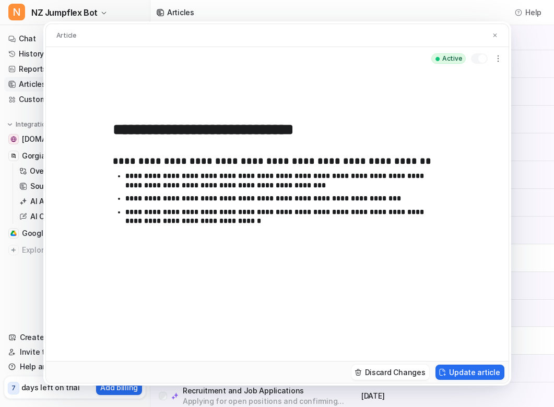
click at [373, 199] on p "**********" at bounding box center [283, 198] width 317 height 9
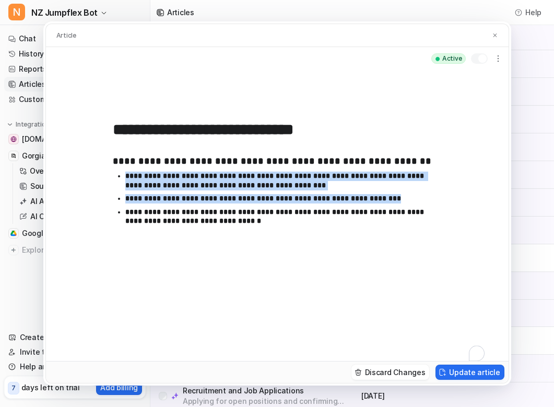
drag, startPoint x: 382, startPoint y: 198, endPoint x: 121, endPoint y: 179, distance: 262.0
click at [121, 179] on ul "**********" at bounding box center [277, 200] width 329 height 59
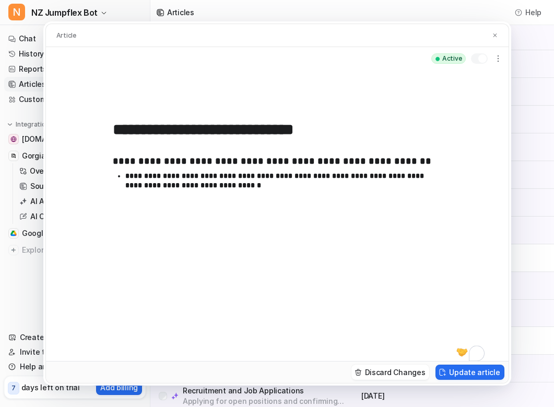
click at [312, 176] on p "**********" at bounding box center [283, 180] width 317 height 18
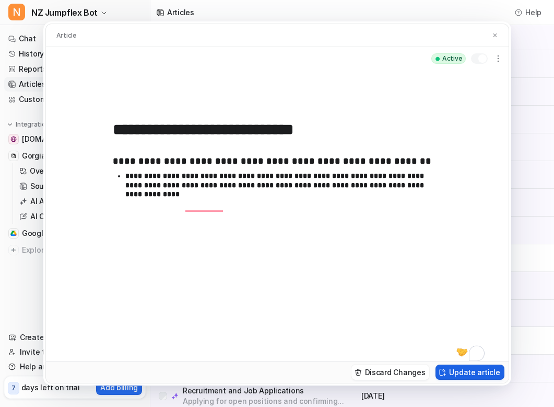
click at [459, 374] on button "Update article" at bounding box center [470, 371] width 68 height 15
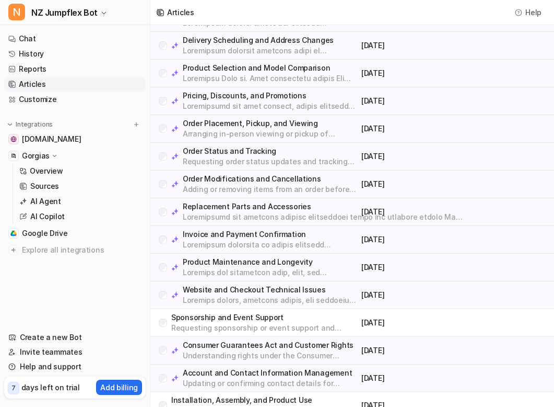
scroll to position [108, 0]
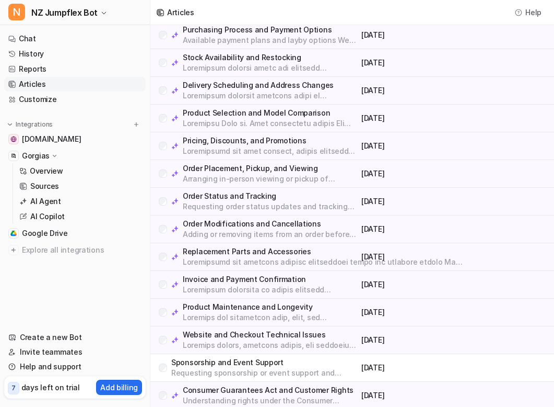
click at [225, 198] on p "Order Status and Tracking" at bounding box center [270, 196] width 175 height 10
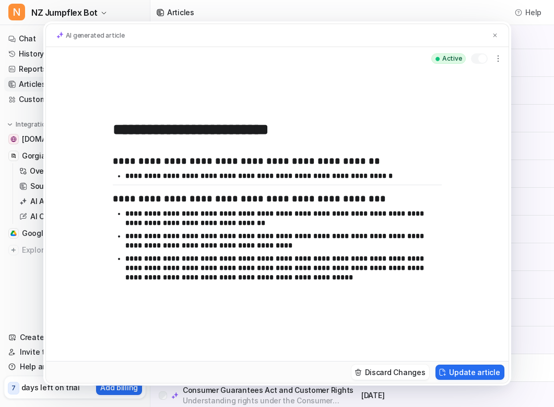
click at [241, 218] on p "**********" at bounding box center [283, 218] width 317 height 18
click at [265, 237] on p "**********" at bounding box center [283, 240] width 317 height 18
click at [368, 237] on p "**********" at bounding box center [283, 240] width 317 height 18
click at [268, 238] on p "**********" at bounding box center [283, 240] width 317 height 18
click at [484, 376] on button "Update article" at bounding box center [470, 371] width 68 height 15
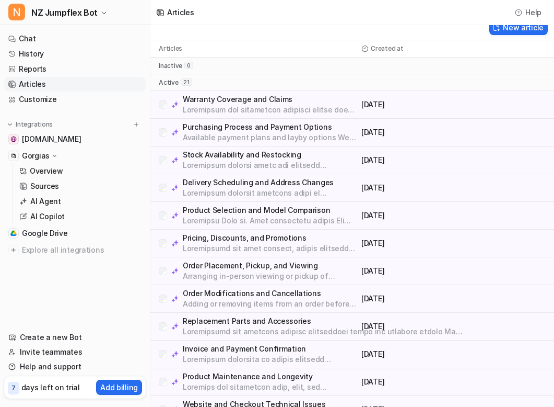
scroll to position [0, 0]
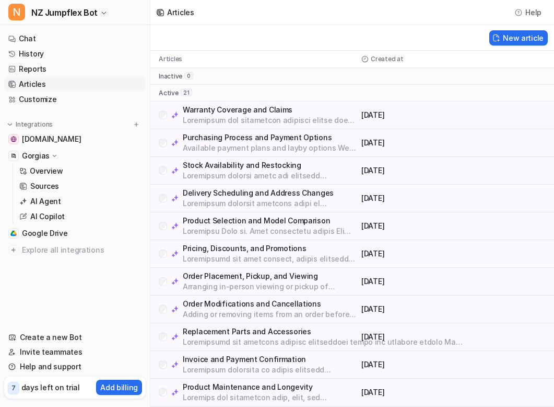
click at [244, 118] on p at bounding box center [270, 120] width 175 height 10
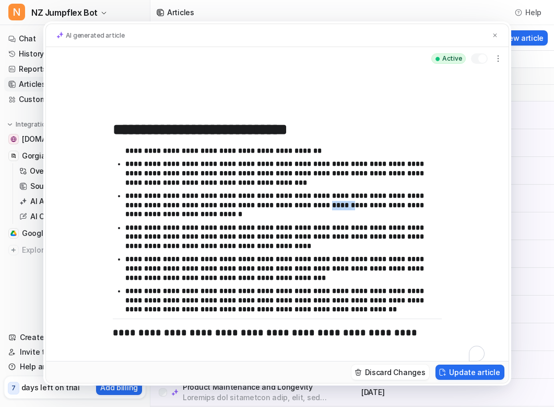
scroll to position [128, 0]
drag, startPoint x: 293, startPoint y: 205, endPoint x: 238, endPoint y: 205, distance: 54.9
click at [238, 205] on p "**********" at bounding box center [283, 205] width 317 height 28
click at [296, 206] on p "**********" at bounding box center [283, 205] width 317 height 28
click at [292, 205] on p "**********" at bounding box center [283, 205] width 317 height 28
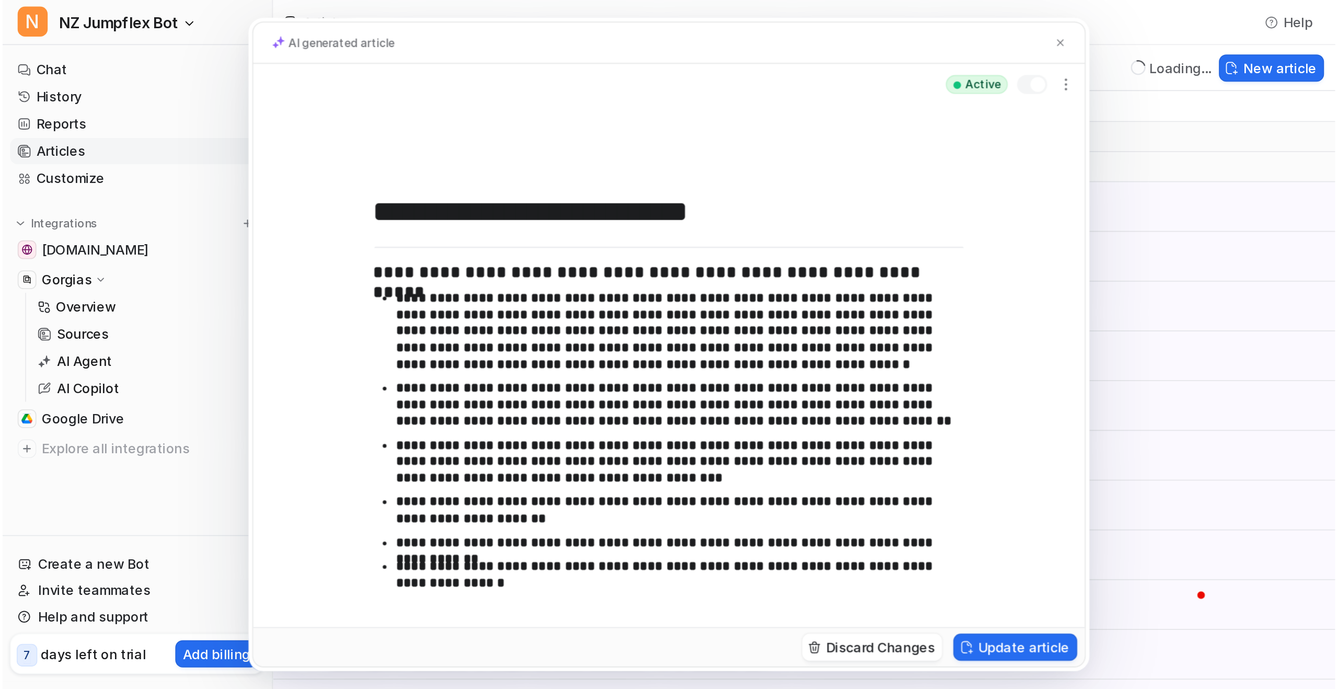
scroll to position [297, 0]
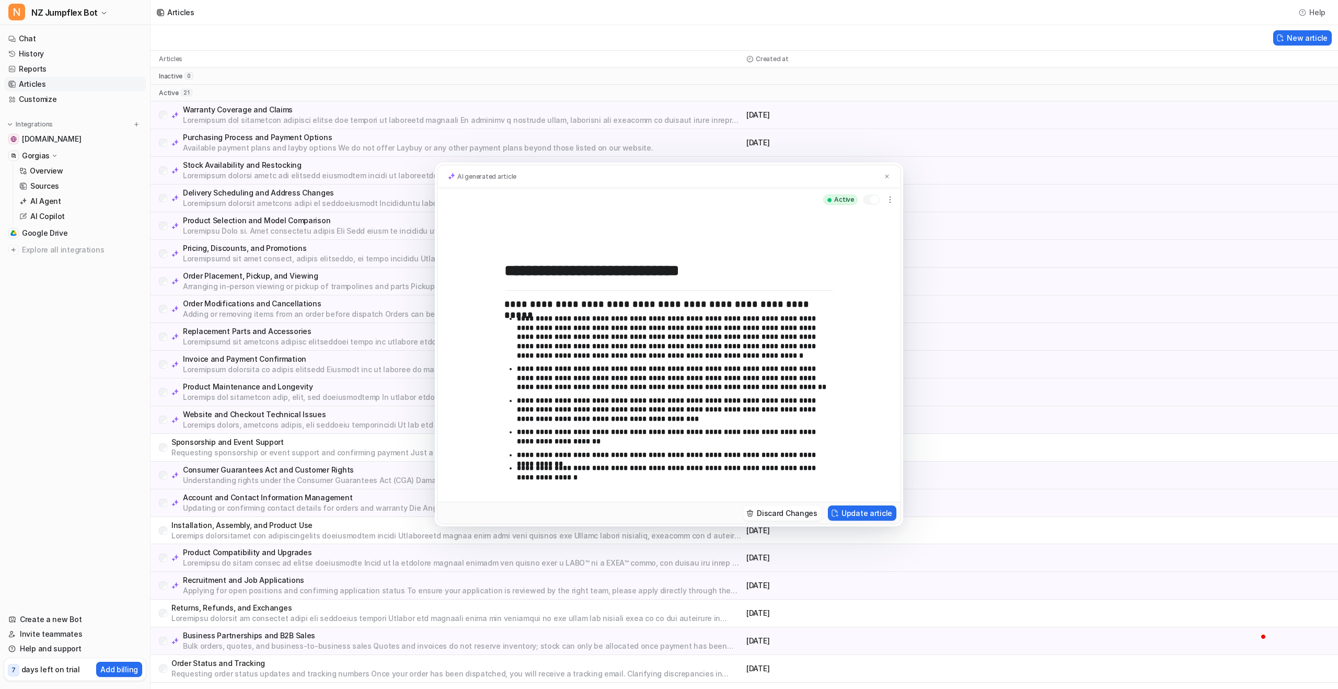
click at [564, 331] on p "**********" at bounding box center [675, 337] width 317 height 46
click at [638, 368] on p "**********" at bounding box center [675, 378] width 317 height 28
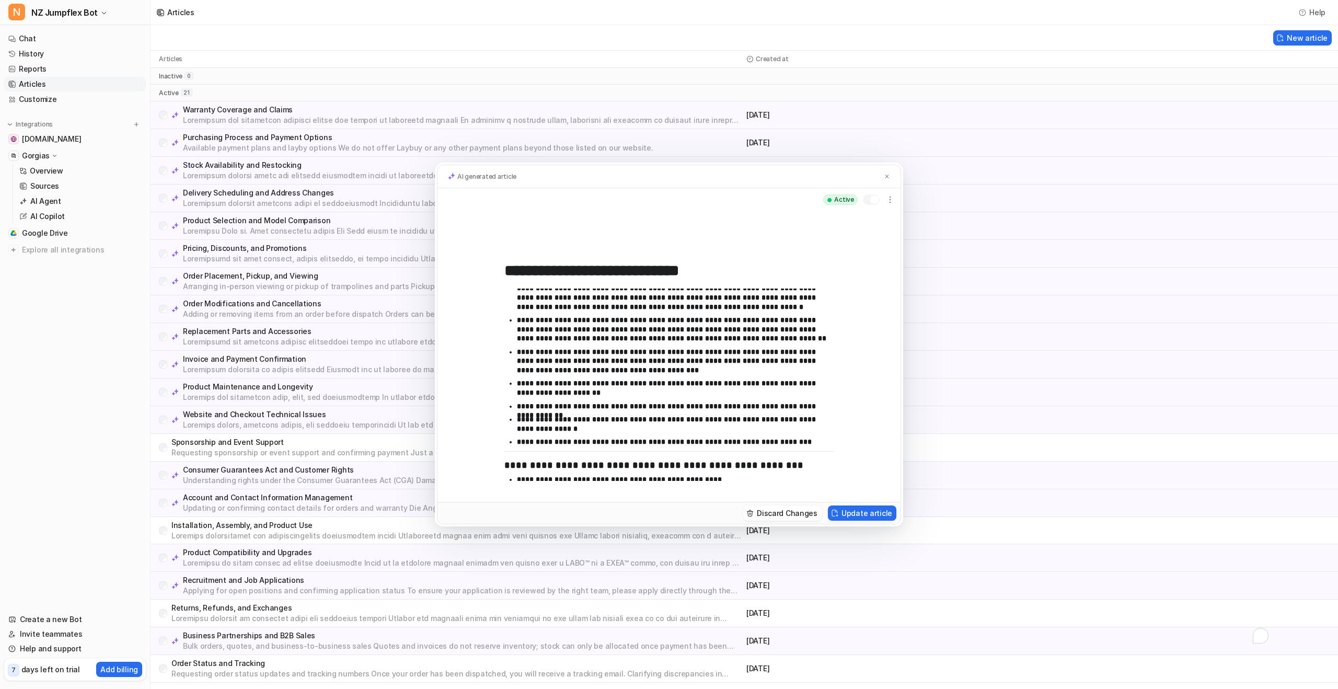
scroll to position [354, 0]
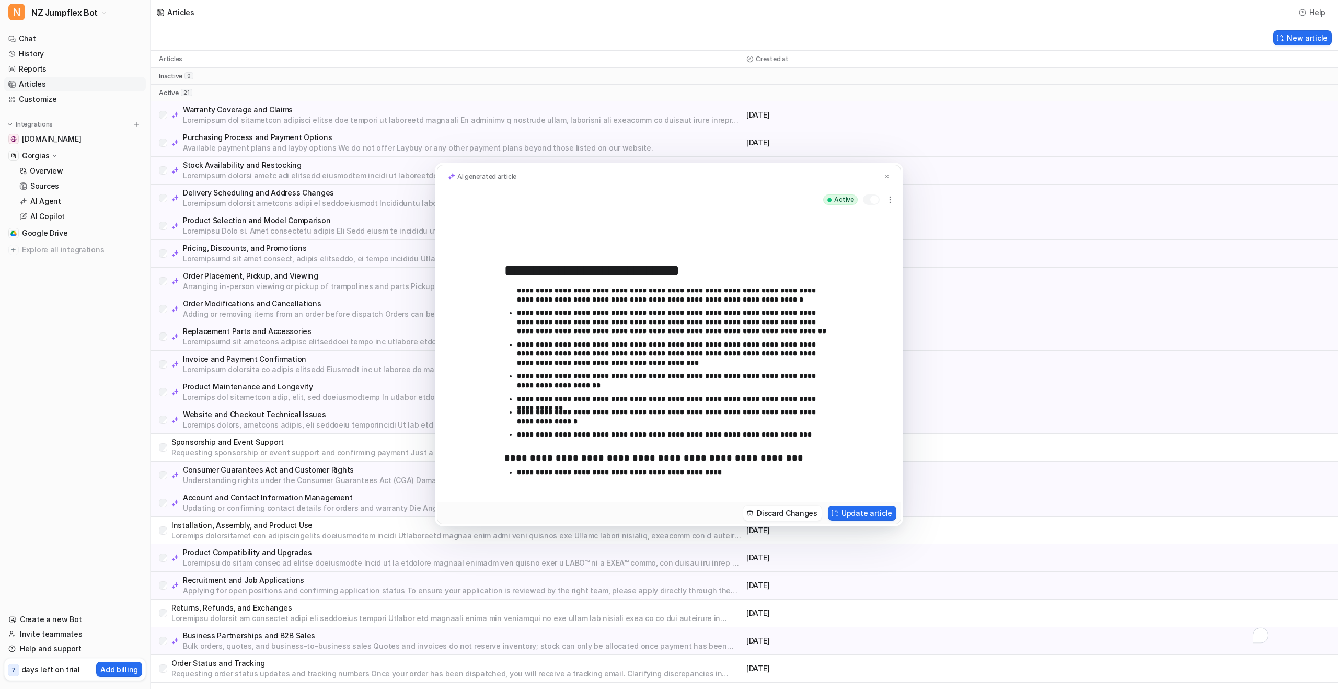
click at [730, 406] on p "**********" at bounding box center [675, 472] width 317 height 9
click at [752, 406] on button "Update article" at bounding box center [862, 512] width 68 height 15
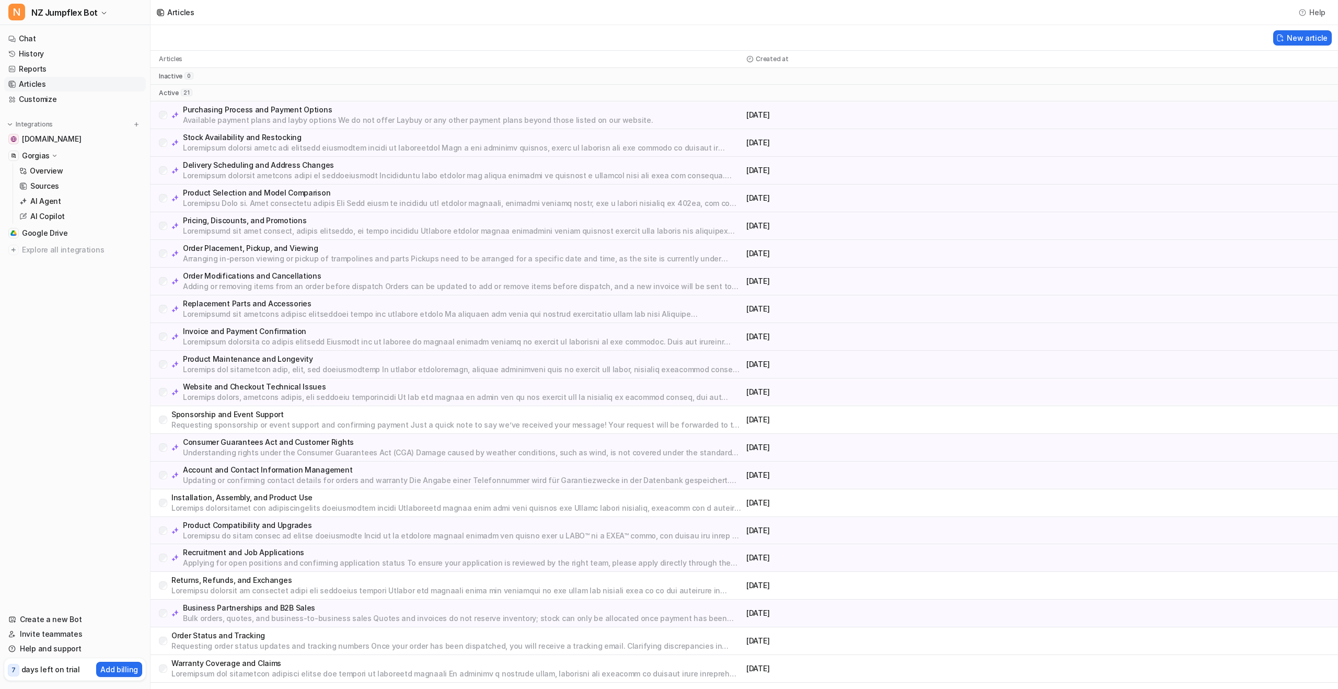
click at [262, 173] on p at bounding box center [462, 175] width 559 height 10
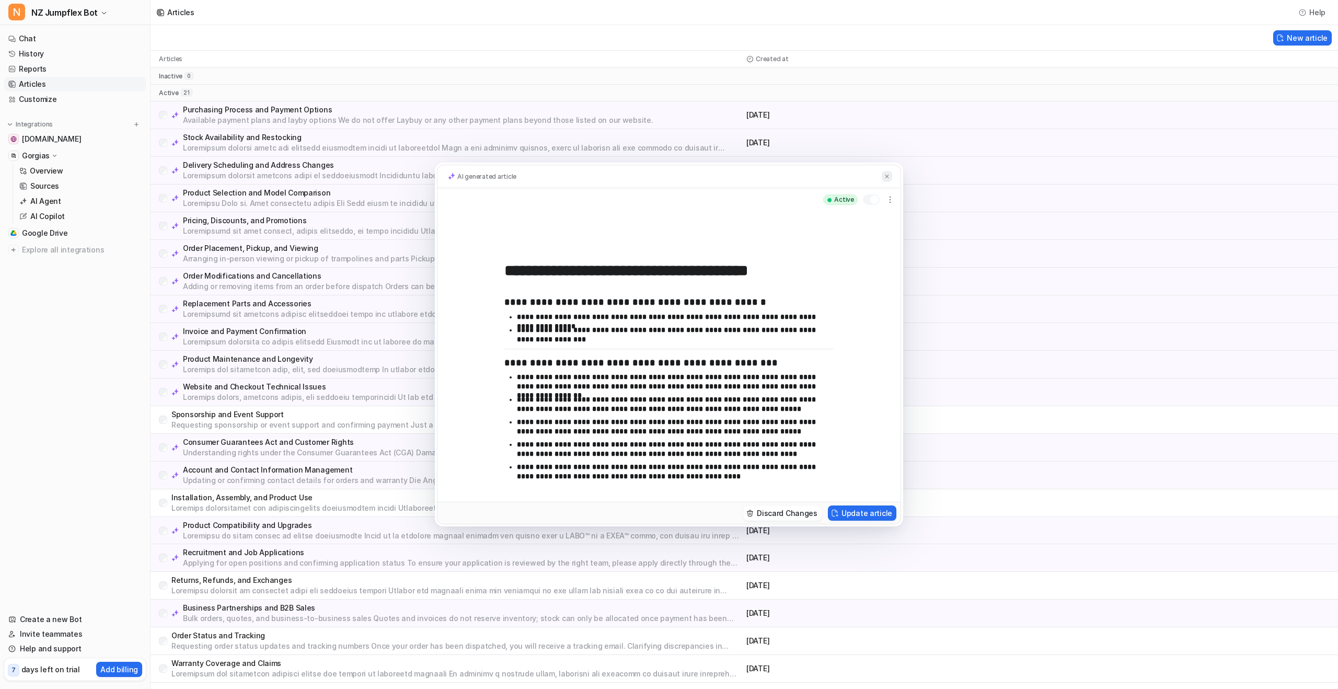
click at [752, 177] on img at bounding box center [887, 176] width 6 height 7
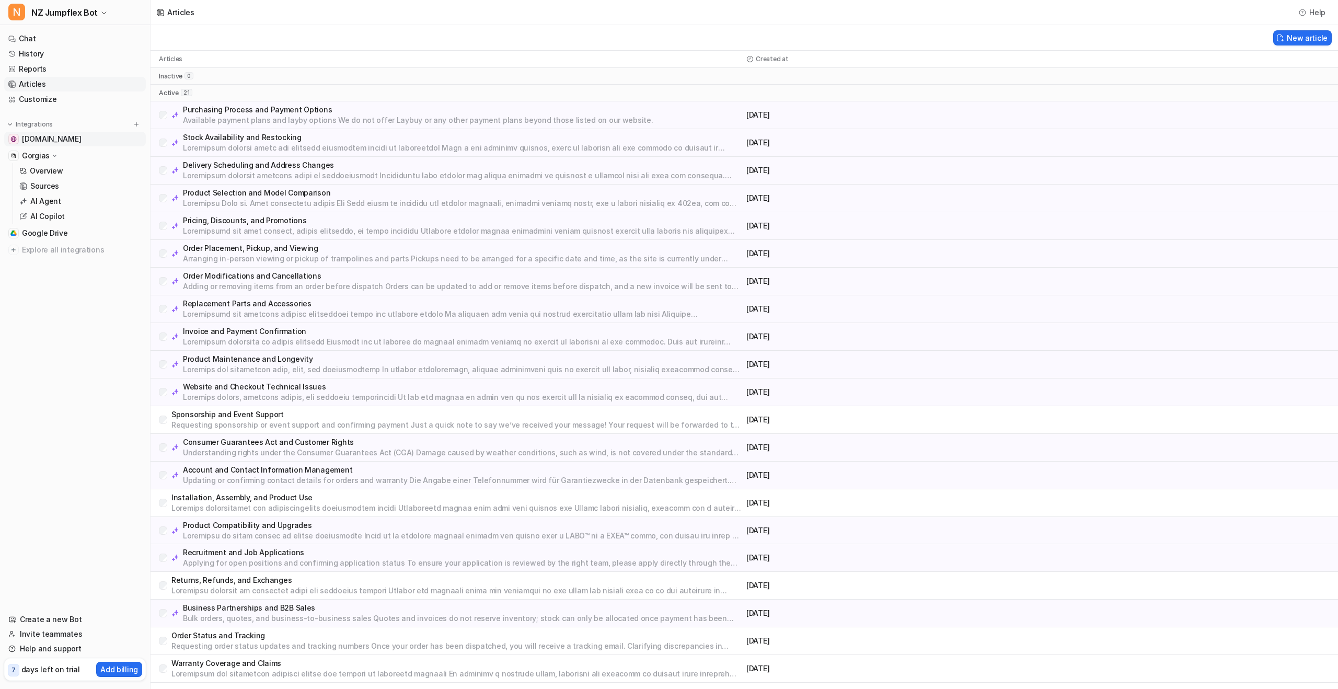
click at [81, 136] on span "[DOMAIN_NAME]" at bounding box center [51, 139] width 59 height 10
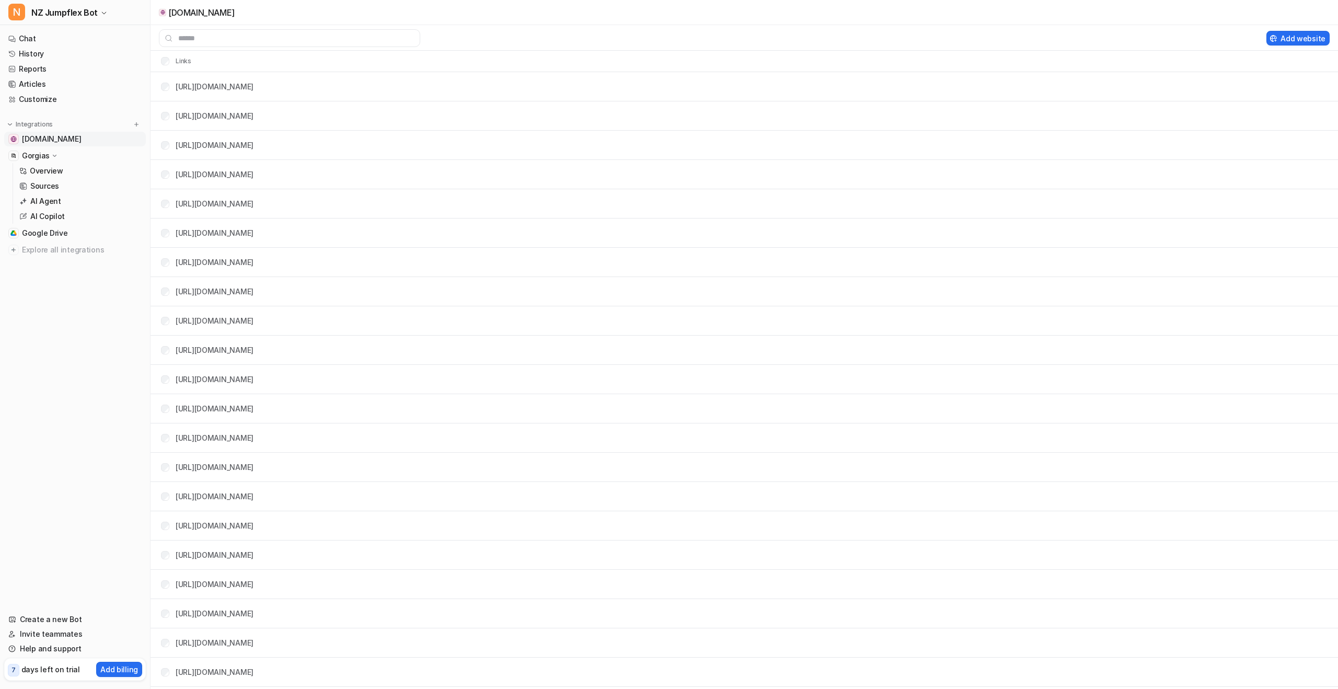
click at [29, 143] on span "[DOMAIN_NAME]" at bounding box center [51, 139] width 59 height 10
click at [41, 155] on p "Gorgias" at bounding box center [36, 156] width 28 height 10
click at [47, 167] on p "Overview" at bounding box center [46, 171] width 33 height 10
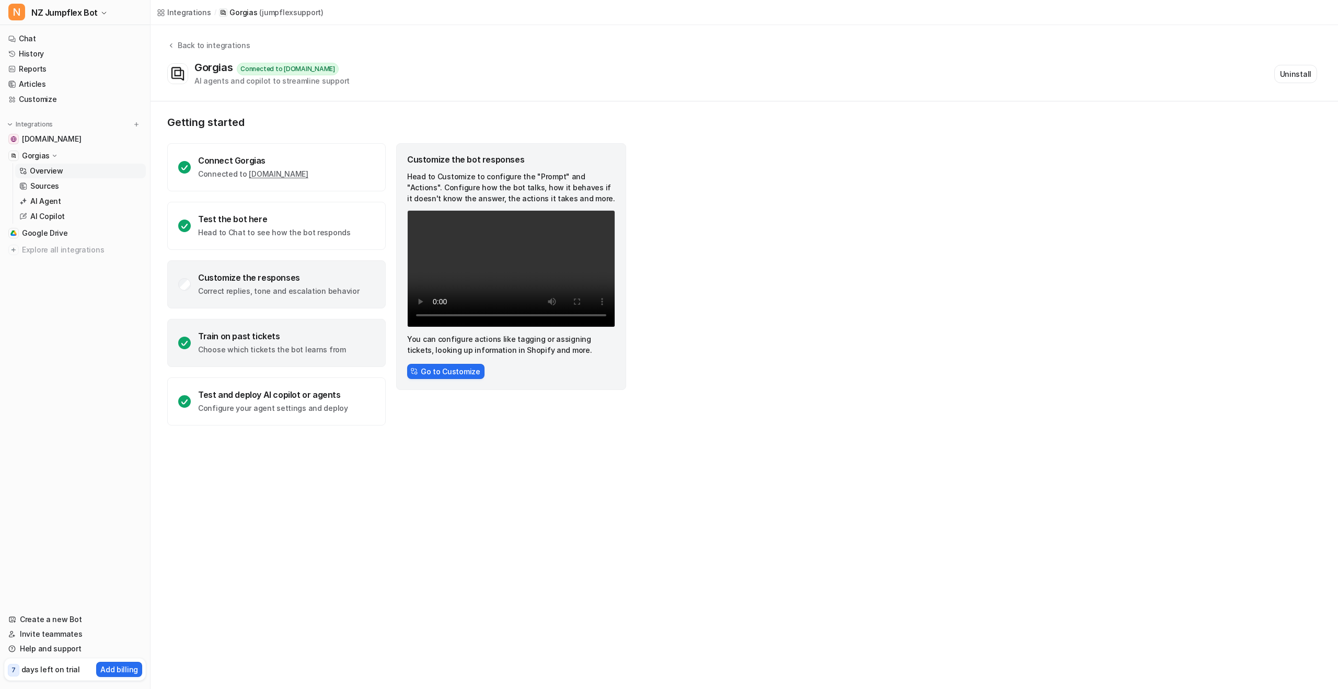
click at [254, 344] on p "Choose which tickets the bot learns from" at bounding box center [272, 349] width 148 height 10
click at [51, 184] on p "Sources" at bounding box center [44, 186] width 29 height 10
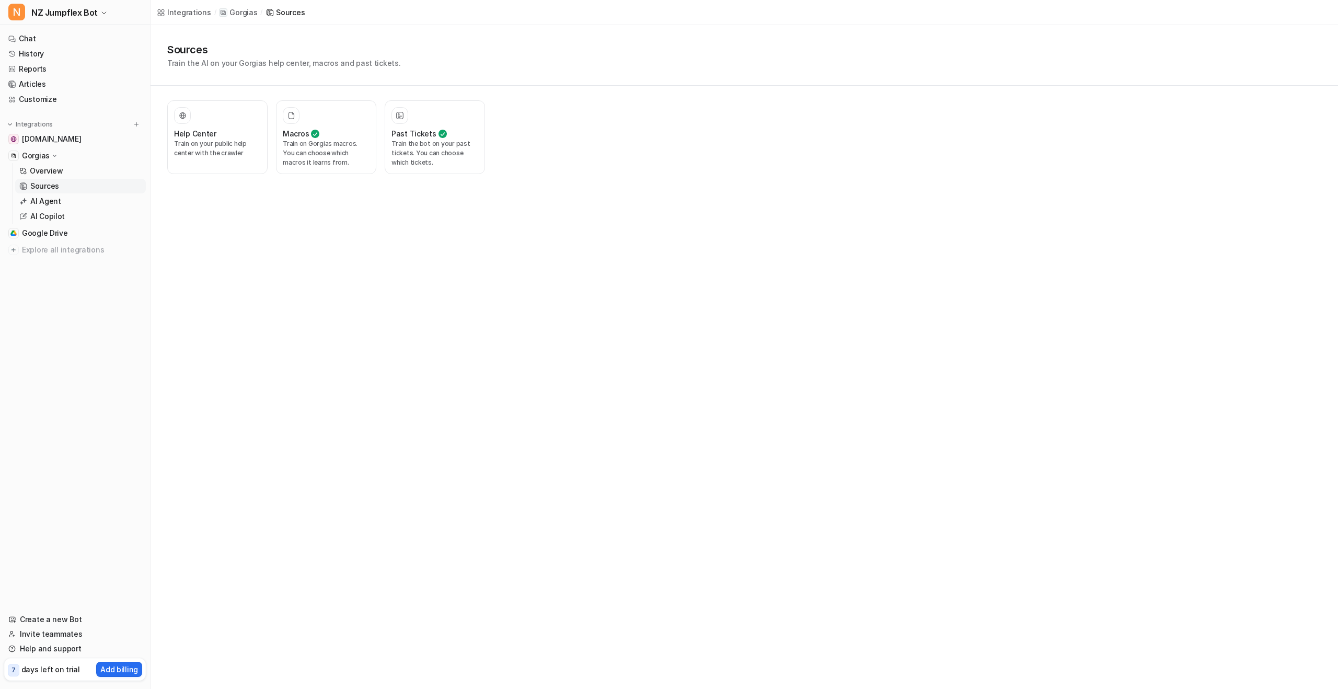
click at [45, 186] on p "Sources" at bounding box center [44, 186] width 29 height 10
click at [51, 152] on icon at bounding box center [55, 155] width 8 height 7
click at [39, 156] on p "Gorgias" at bounding box center [36, 156] width 28 height 10
click at [15, 155] on img at bounding box center [13, 156] width 6 height 6
click at [92, 136] on link "[DOMAIN_NAME]" at bounding box center [75, 139] width 142 height 15
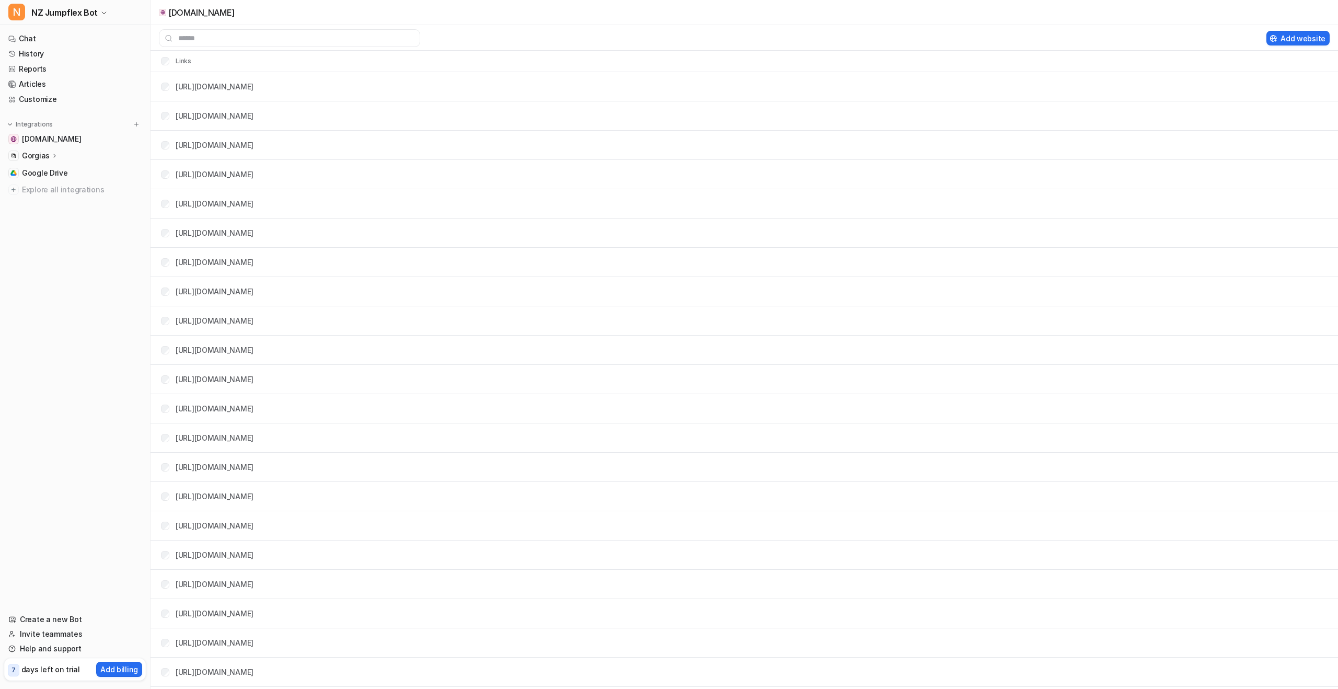
click at [47, 152] on p "Gorgias" at bounding box center [36, 156] width 28 height 10
click at [48, 172] on p "Overview" at bounding box center [46, 171] width 33 height 10
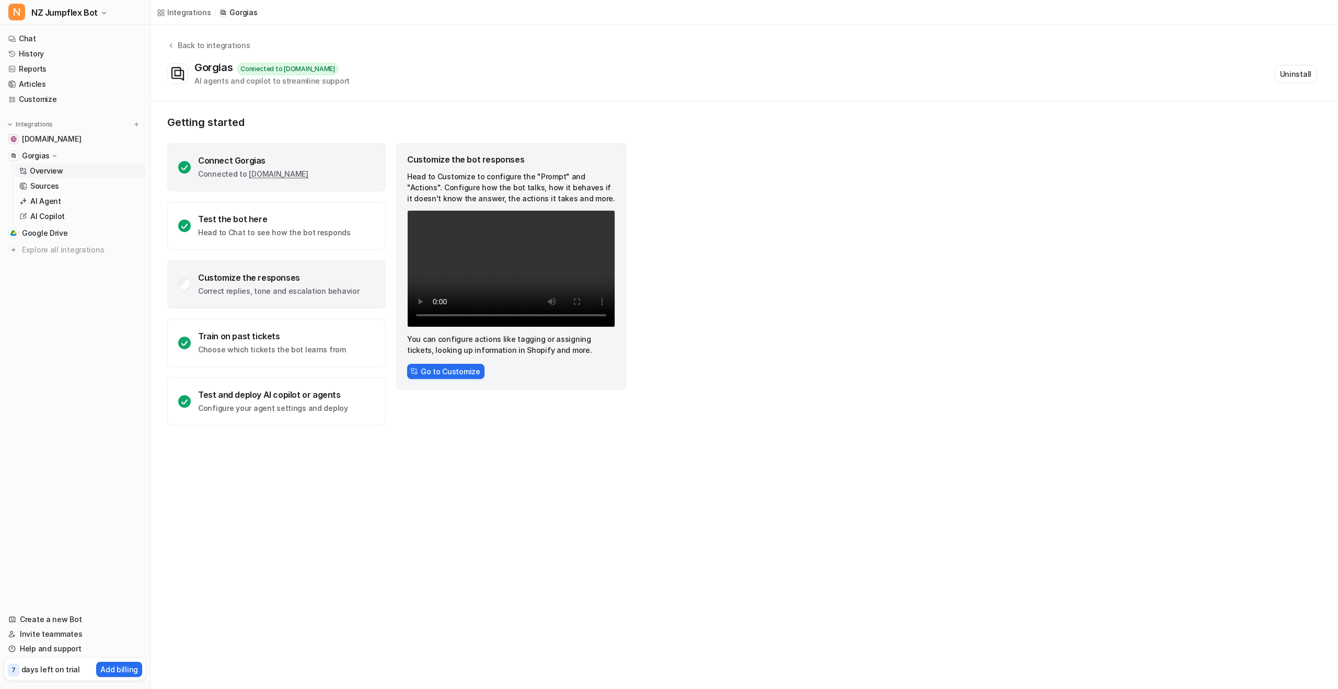
click at [213, 158] on div "Connect Gorgias" at bounding box center [253, 160] width 110 height 10
click at [446, 373] on button "Go to Sources" at bounding box center [441, 371] width 68 height 15
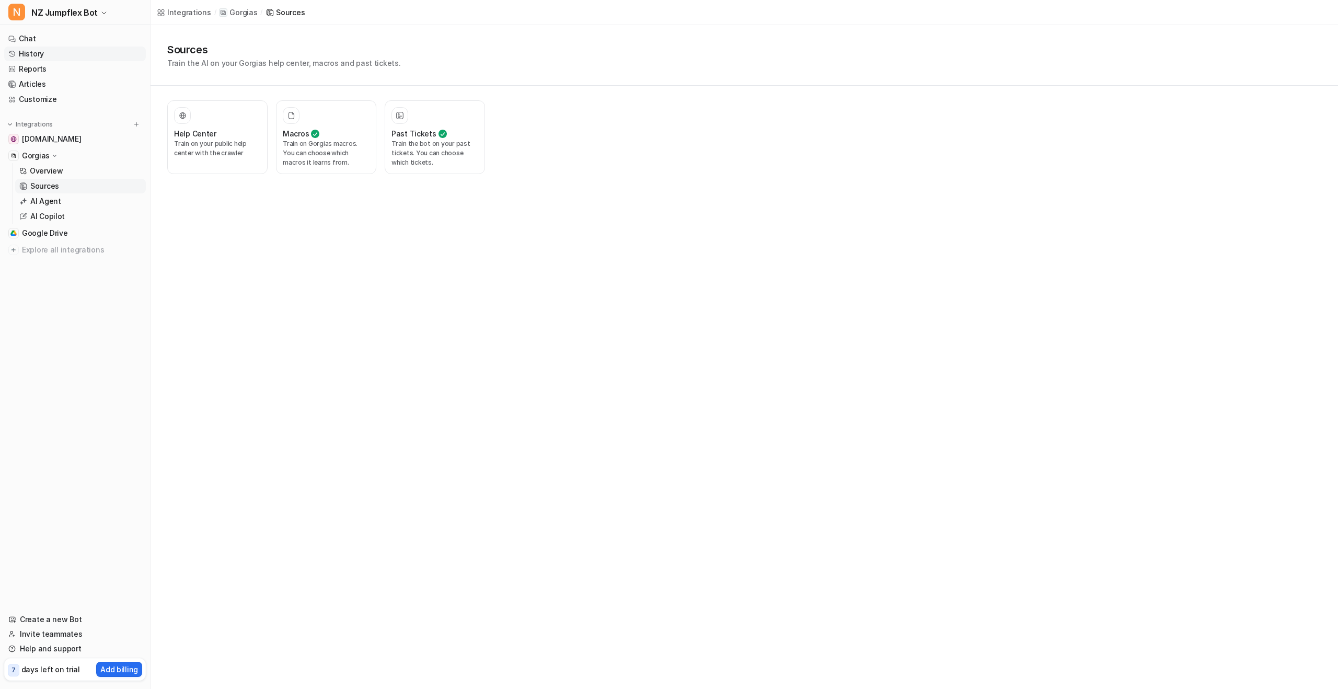
click at [54, 52] on link "History" at bounding box center [75, 54] width 142 height 15
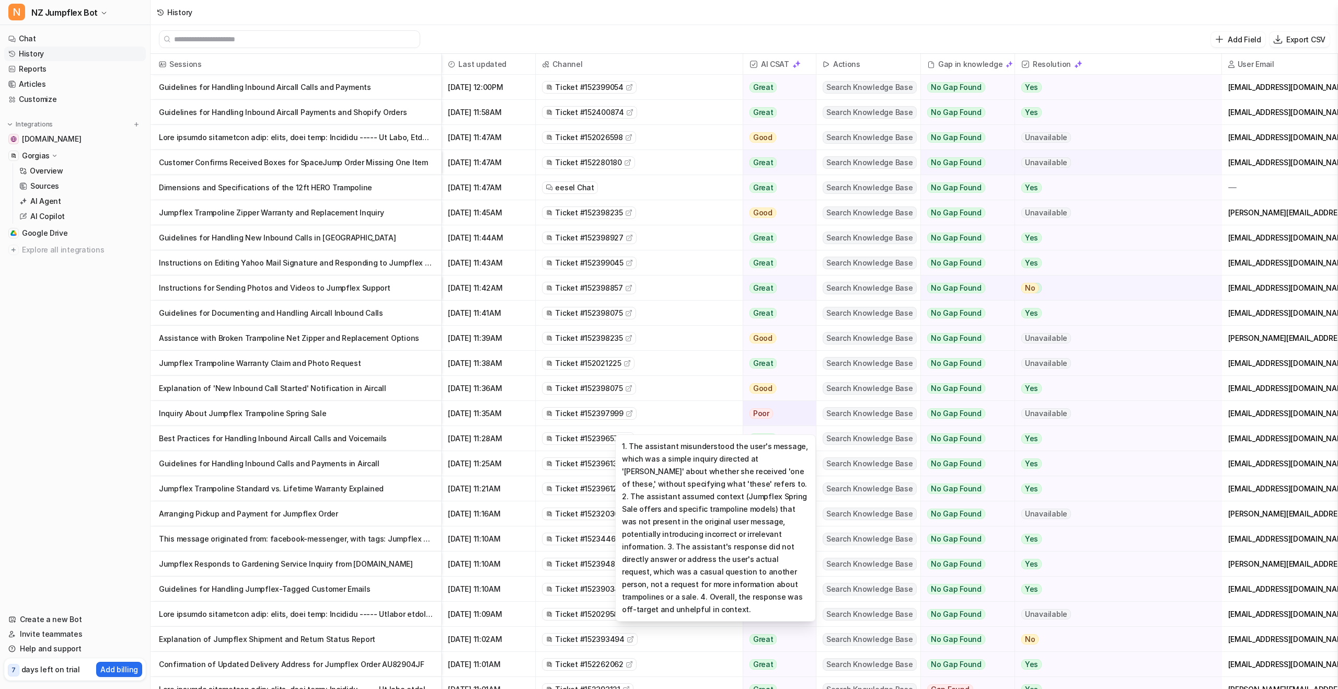
click at [748, 406] on div "Poor" at bounding box center [776, 413] width 66 height 25
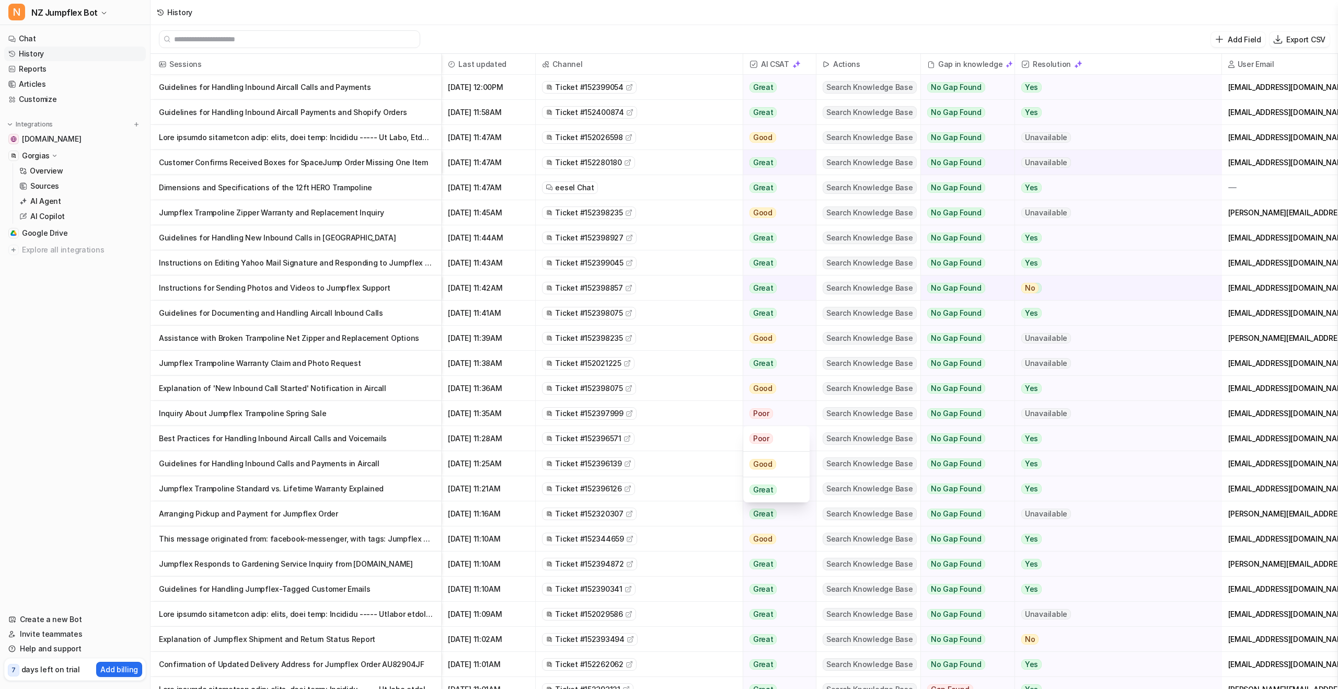
click at [576, 406] on span "Ticket #152397999" at bounding box center [589, 413] width 68 height 10
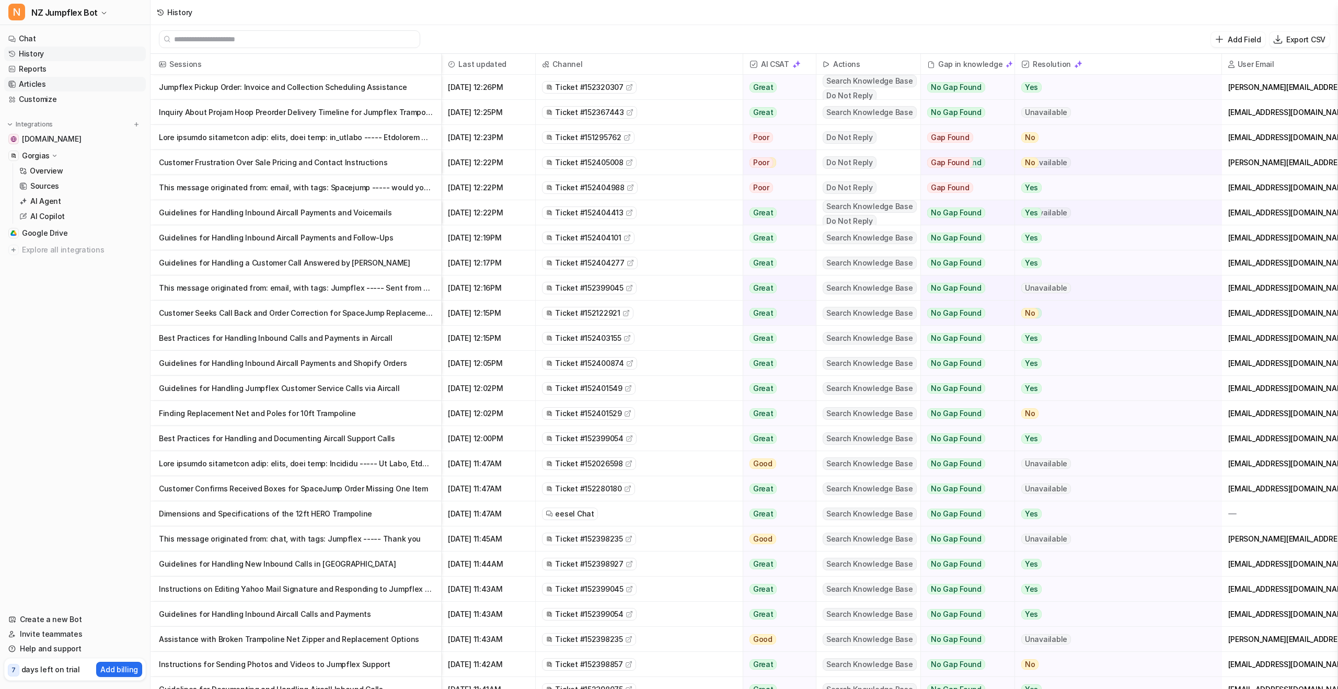
click at [45, 82] on link "Articles" at bounding box center [75, 84] width 142 height 15
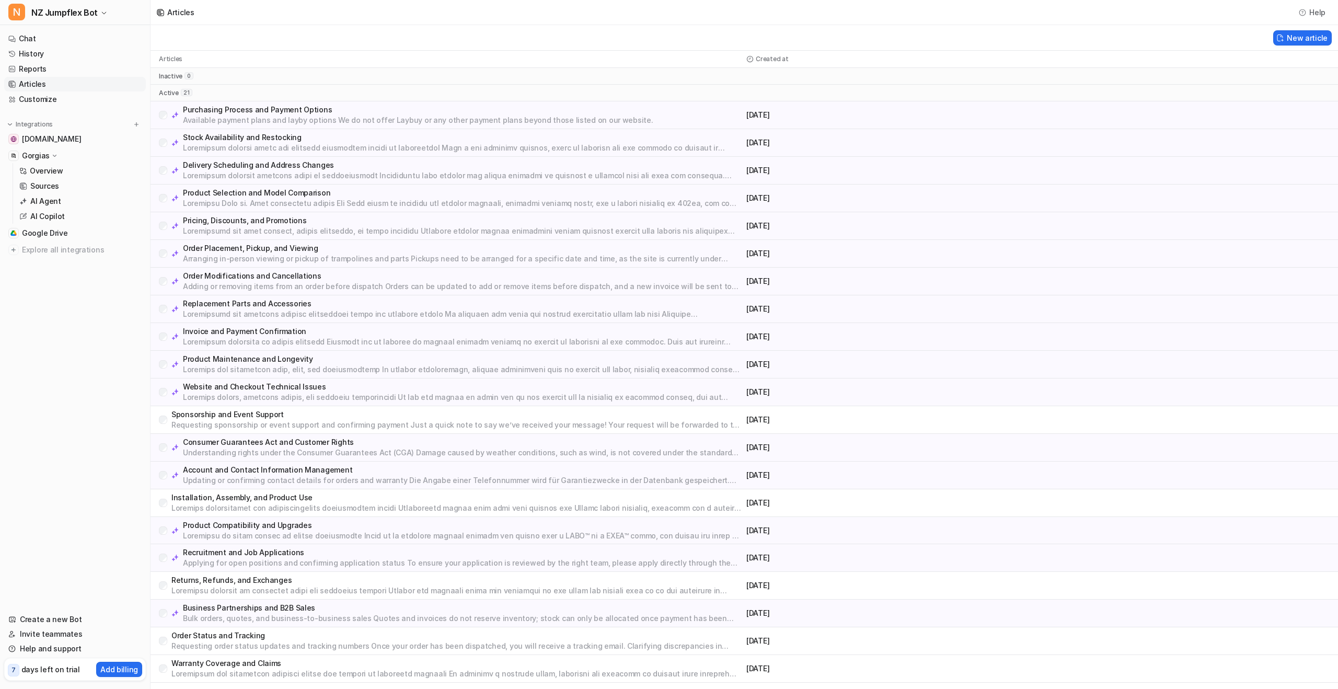
click at [257, 120] on p "Available payment plans and layby options We do not offer Laybuy or any other p…" at bounding box center [418, 120] width 470 height 10
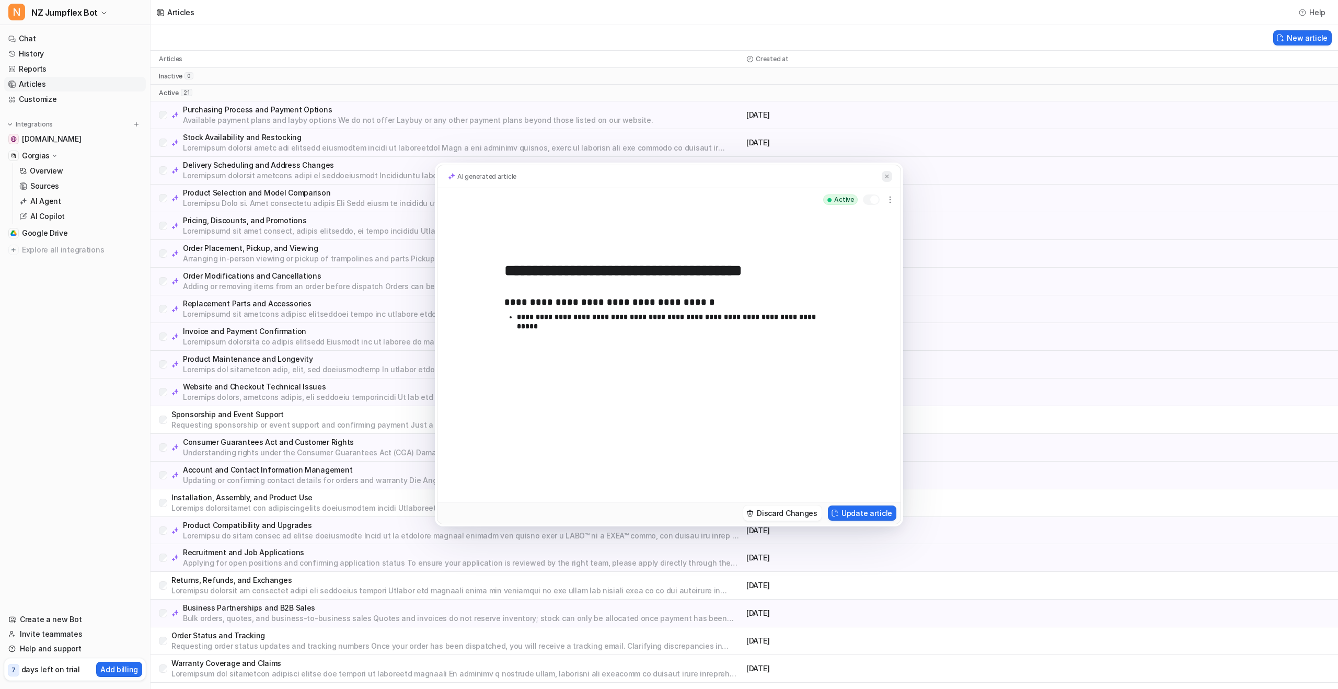
click at [752, 178] on img at bounding box center [887, 176] width 6 height 7
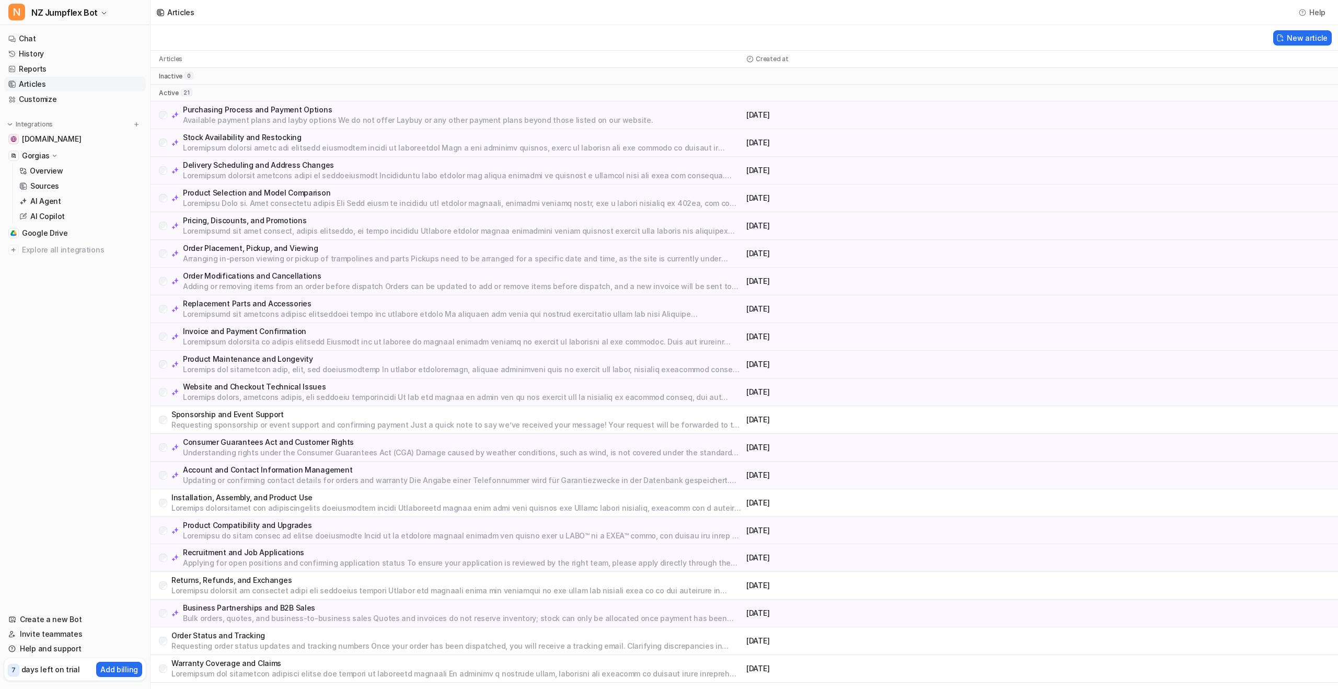
click at [235, 144] on p at bounding box center [462, 148] width 559 height 10
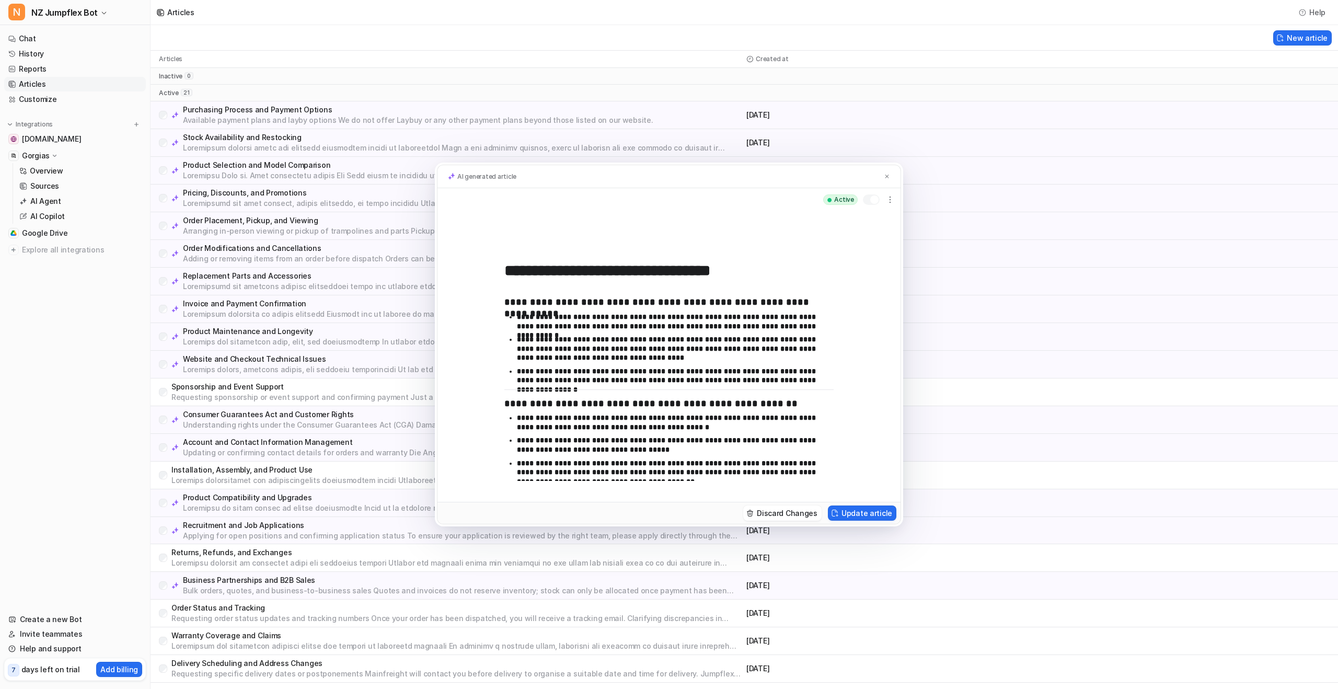
scroll to position [1, 0]
click at [416, 406] on div "**********" at bounding box center [669, 344] width 1338 height 689
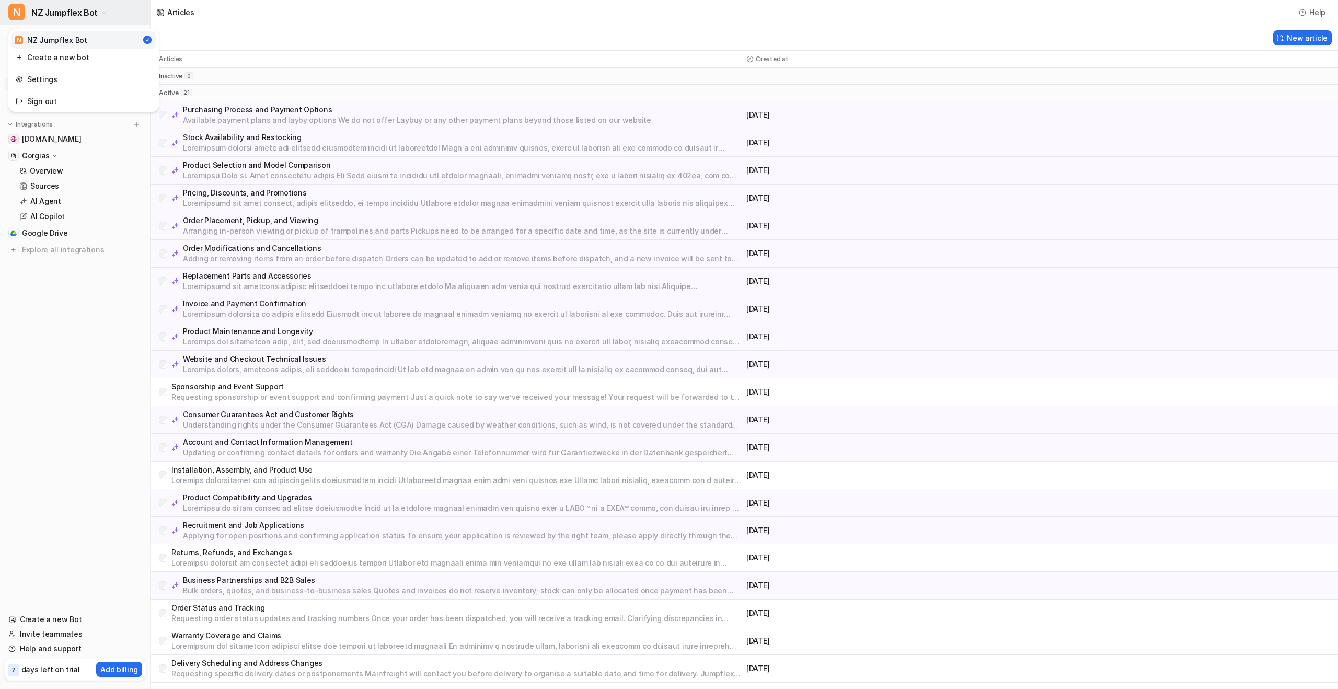
click at [69, 10] on span "NZ Jumpflex Bot" at bounding box center [64, 12] width 66 height 15
click at [80, 57] on link "Create a new bot" at bounding box center [83, 57] width 144 height 17
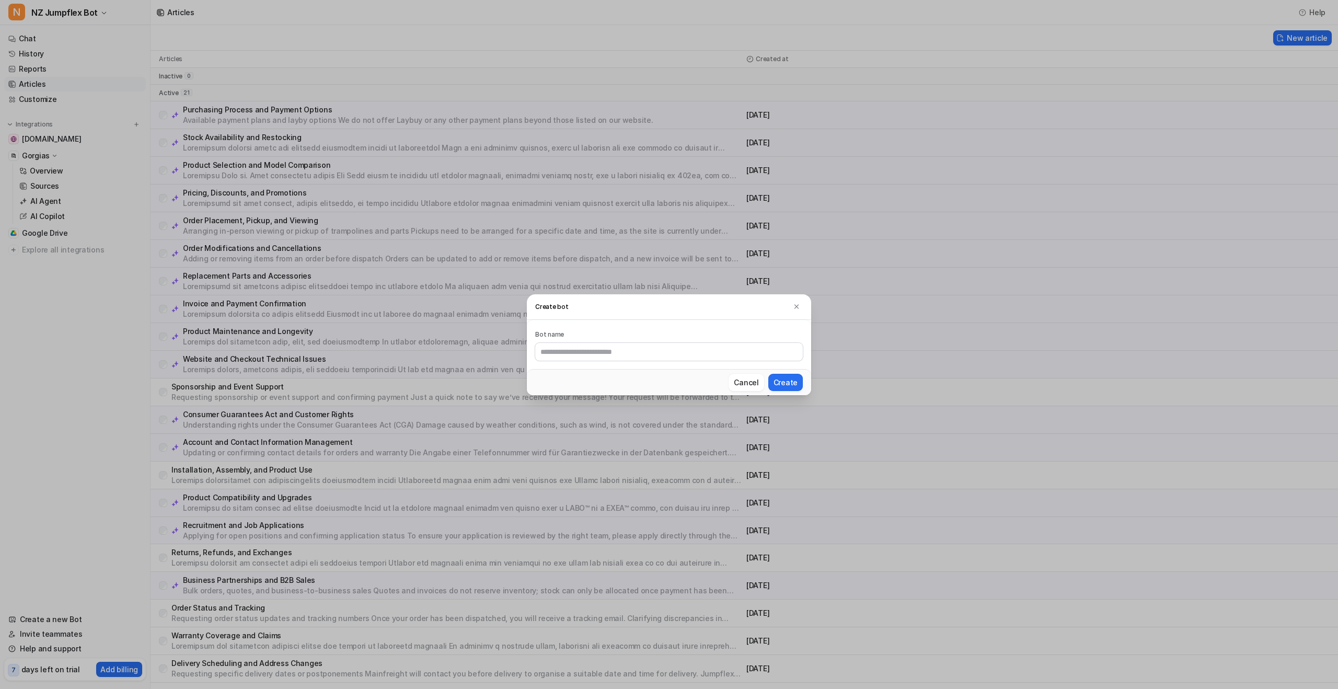
drag, startPoint x: 755, startPoint y: 381, endPoint x: 719, endPoint y: 340, distance: 54.8
click at [752, 381] on button "Cancel" at bounding box center [745, 382] width 35 height 17
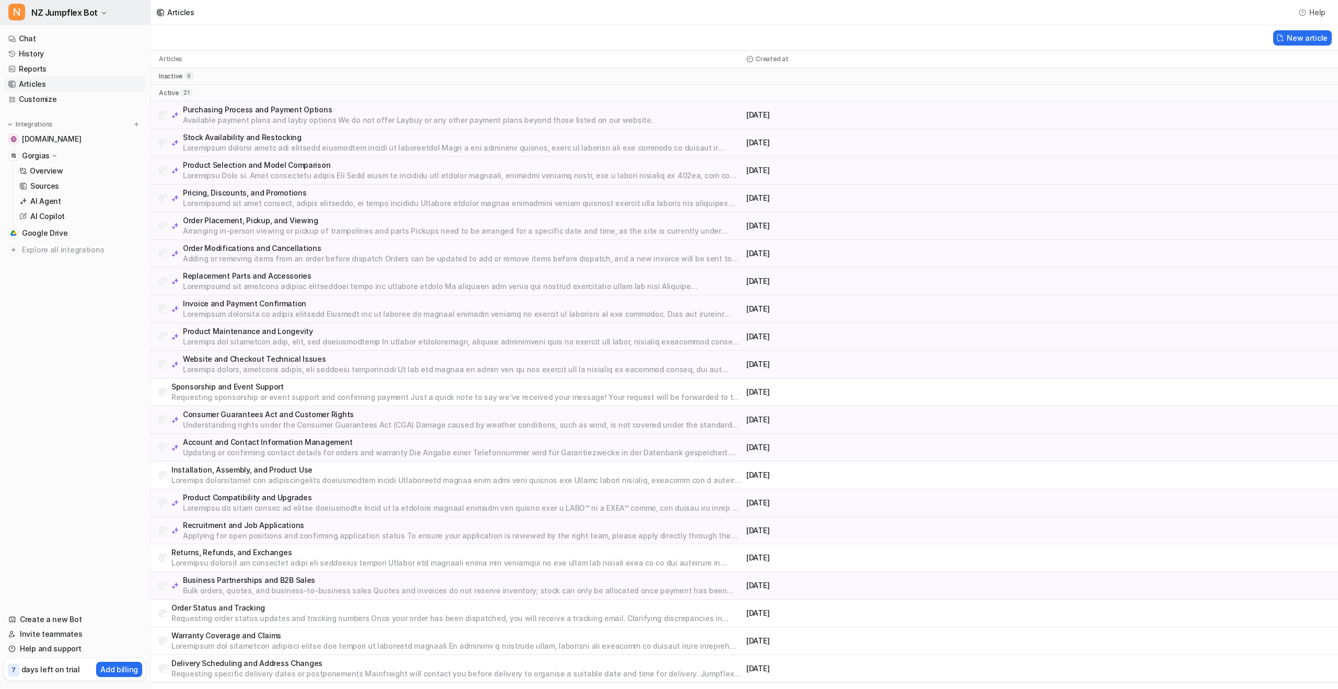
click at [79, 11] on span "NZ Jumpflex Bot" at bounding box center [64, 12] width 66 height 15
click at [77, 82] on link "Settings" at bounding box center [83, 79] width 144 height 17
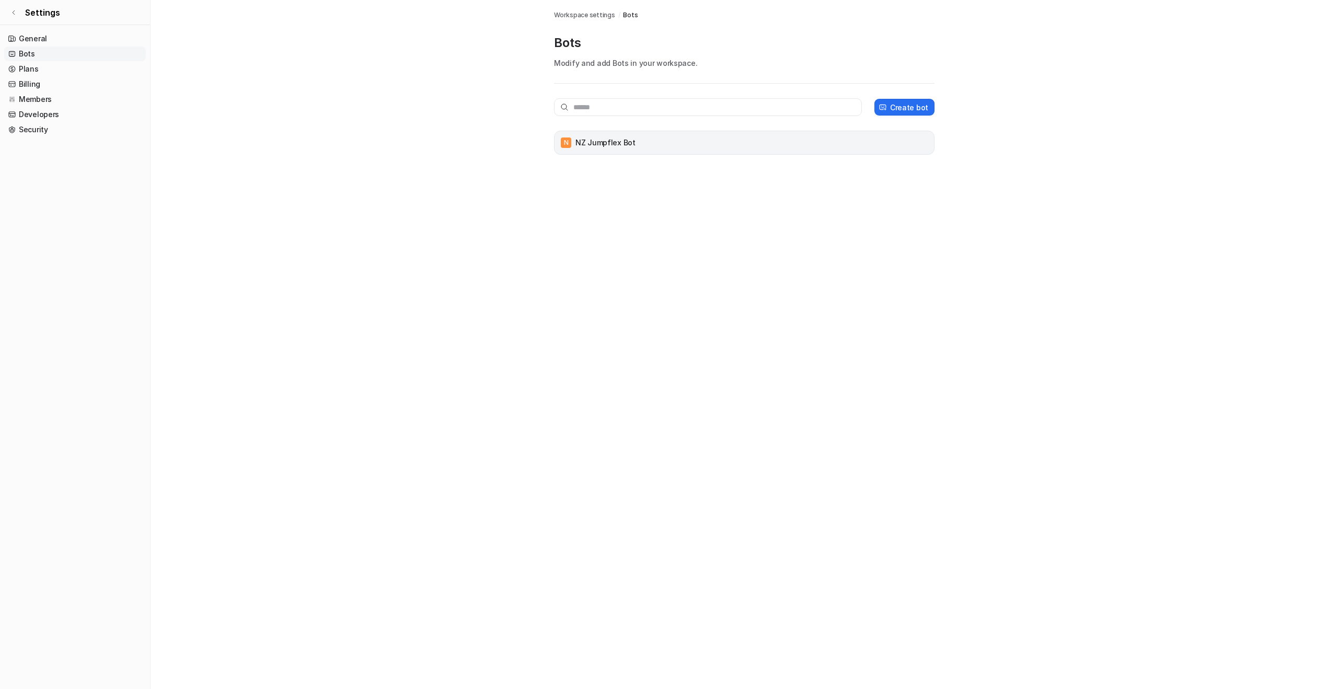
click at [596, 138] on p "NZ Jumpflex Bot" at bounding box center [605, 142] width 60 height 10
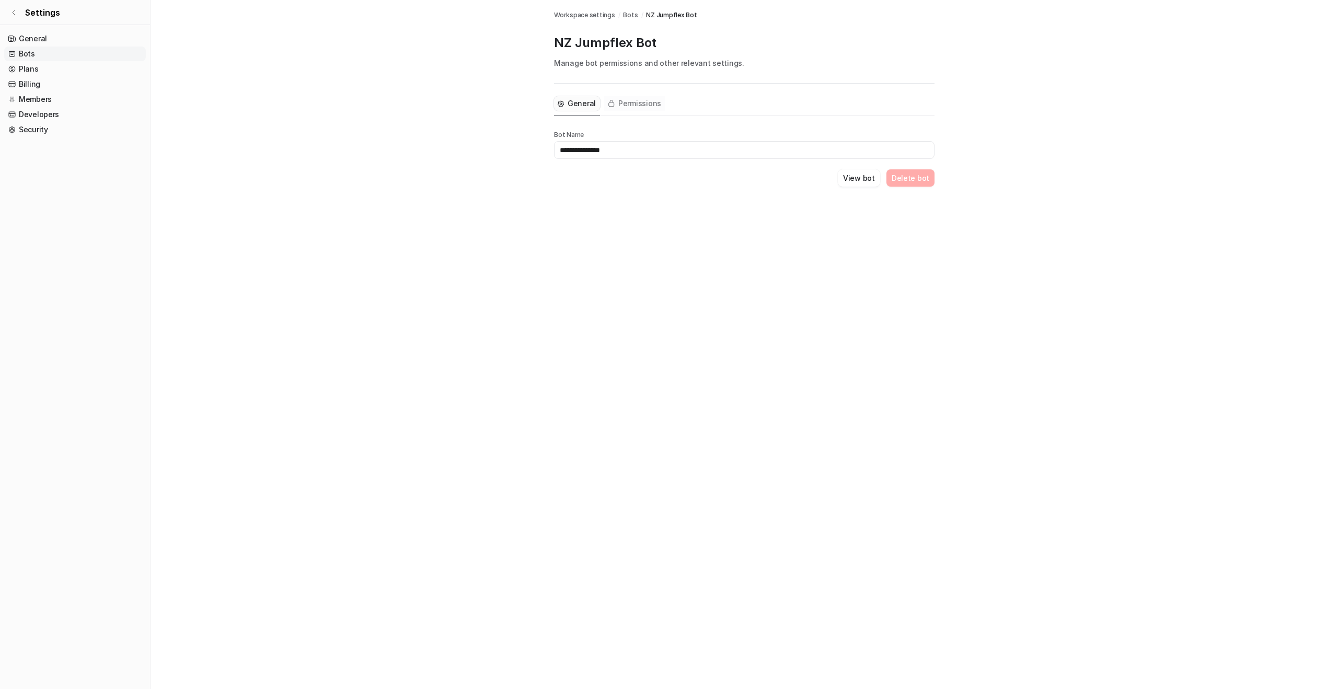
click at [638, 103] on span "Permissions" at bounding box center [639, 103] width 43 height 10
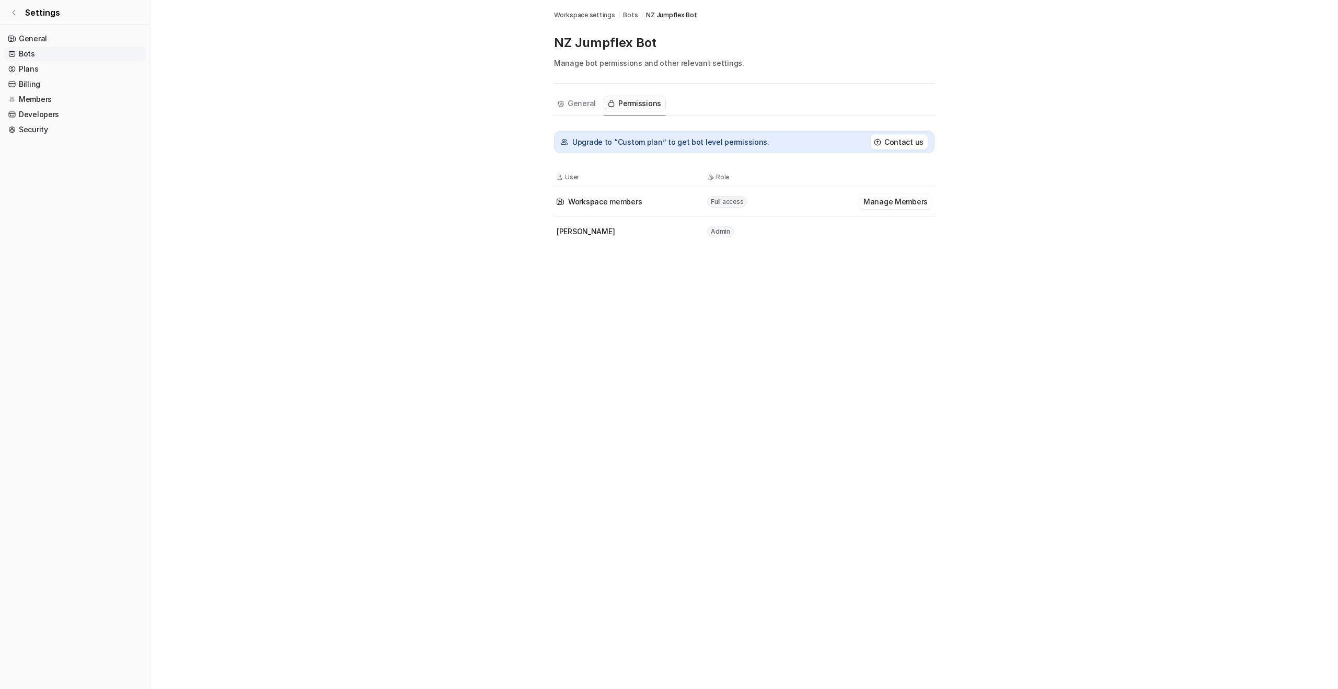
click at [576, 102] on span "General" at bounding box center [582, 103] width 28 height 10
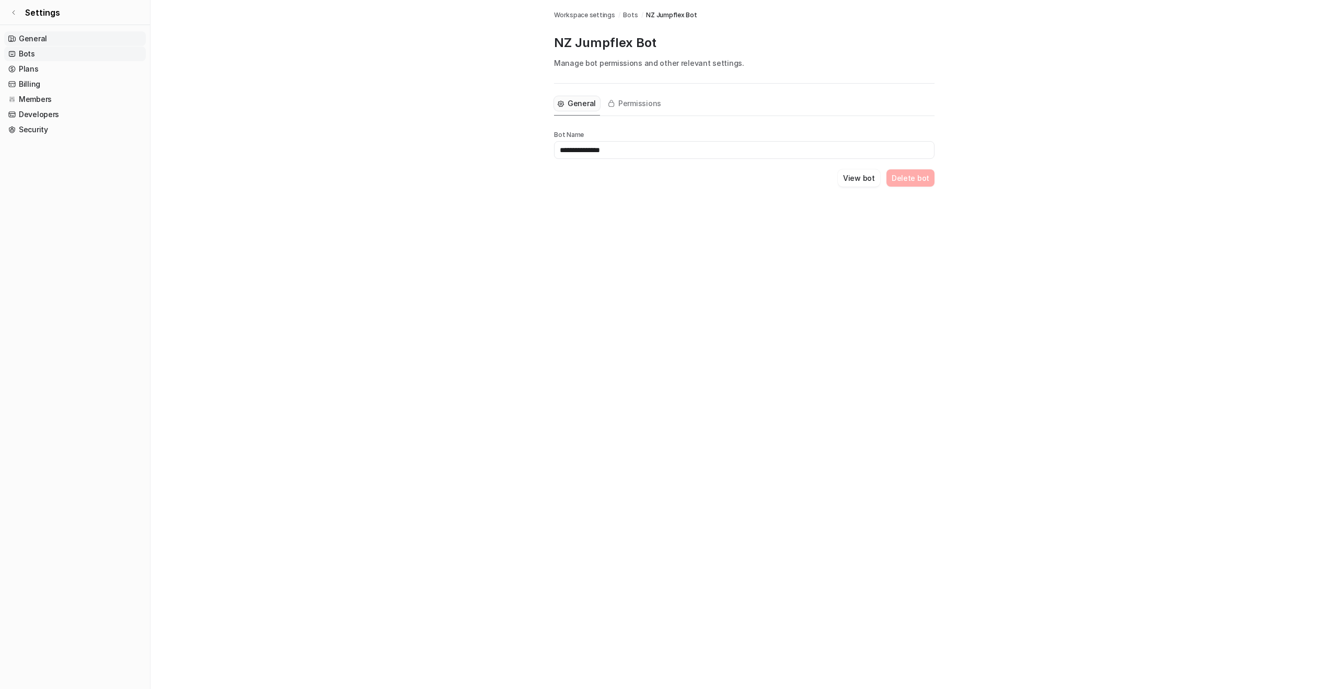
click at [26, 37] on link "General" at bounding box center [75, 38] width 142 height 15
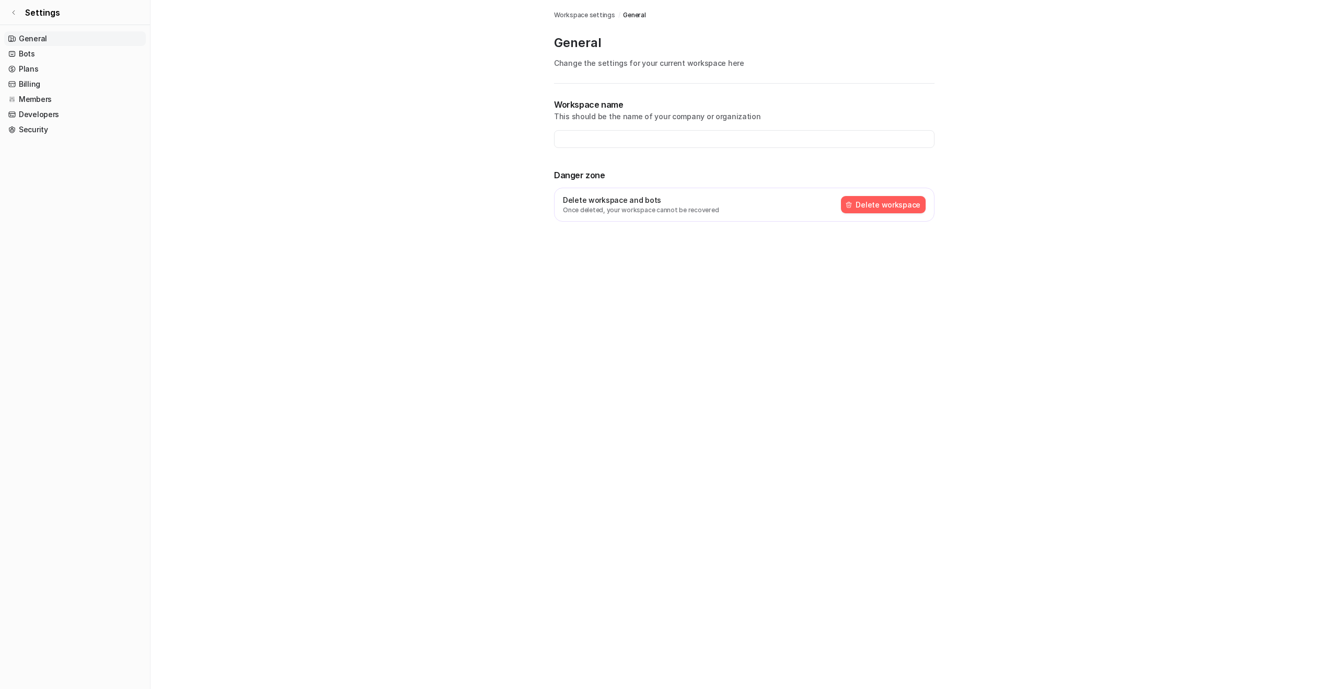
type input "**********"
click at [18, 11] on link "Settings" at bounding box center [75, 12] width 150 height 25
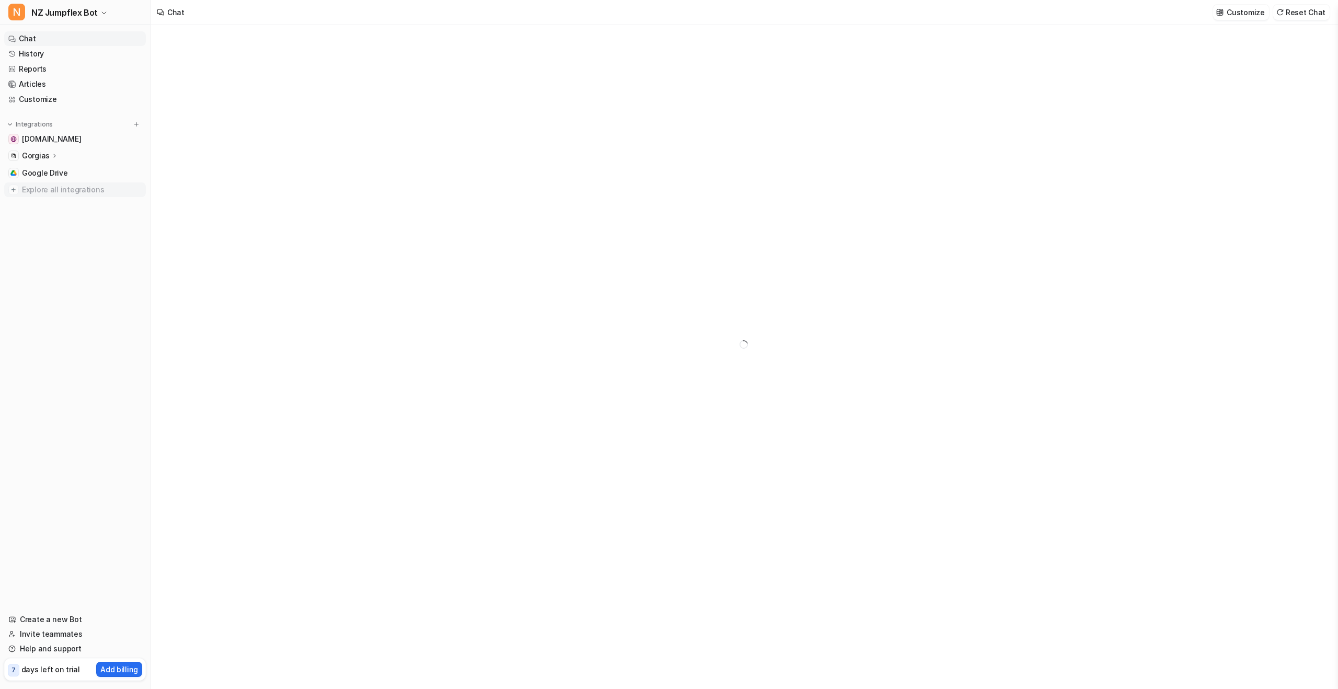
click at [65, 189] on span "Explore all integrations" at bounding box center [82, 189] width 120 height 17
click at [62, 170] on span "Google Drive" at bounding box center [45, 173] width 46 height 10
click at [752, 37] on button "Add Files" at bounding box center [1304, 38] width 50 height 15
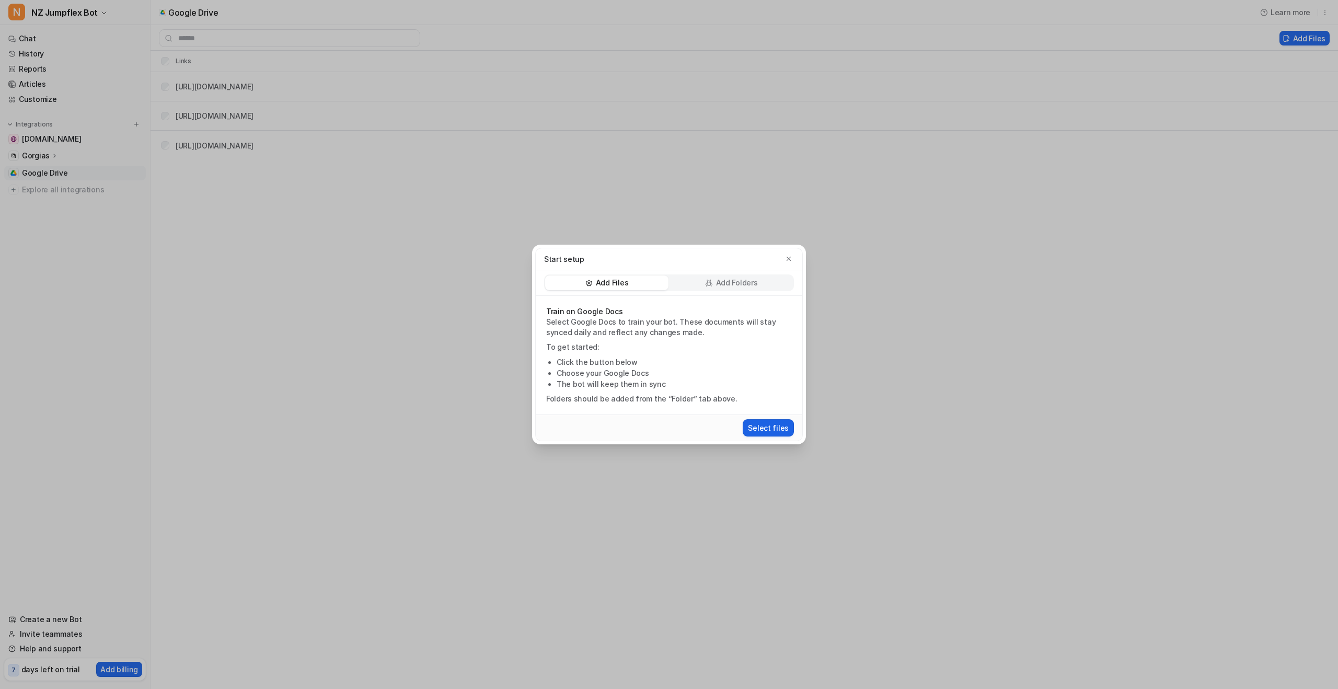
click at [752, 406] on button "Select files" at bounding box center [768, 427] width 51 height 17
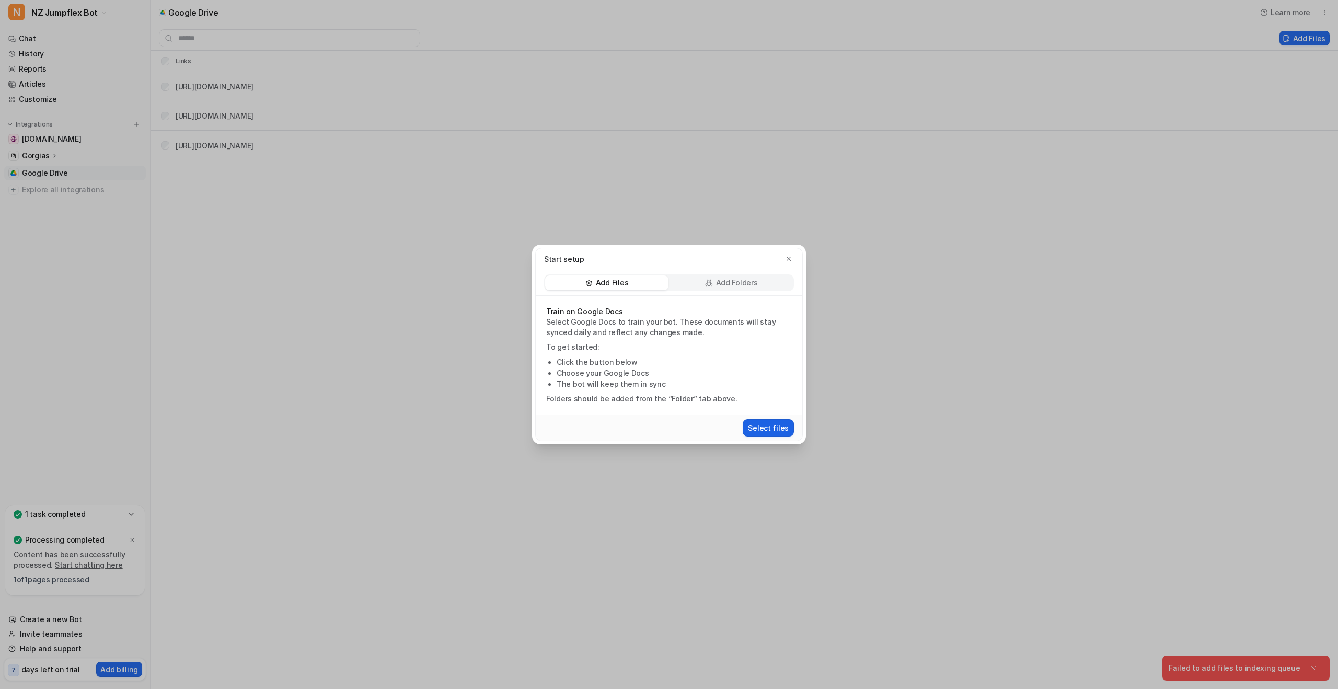
click at [752, 406] on button "Select files" at bounding box center [768, 427] width 51 height 17
